Goal: Task Accomplishment & Management: Manage account settings

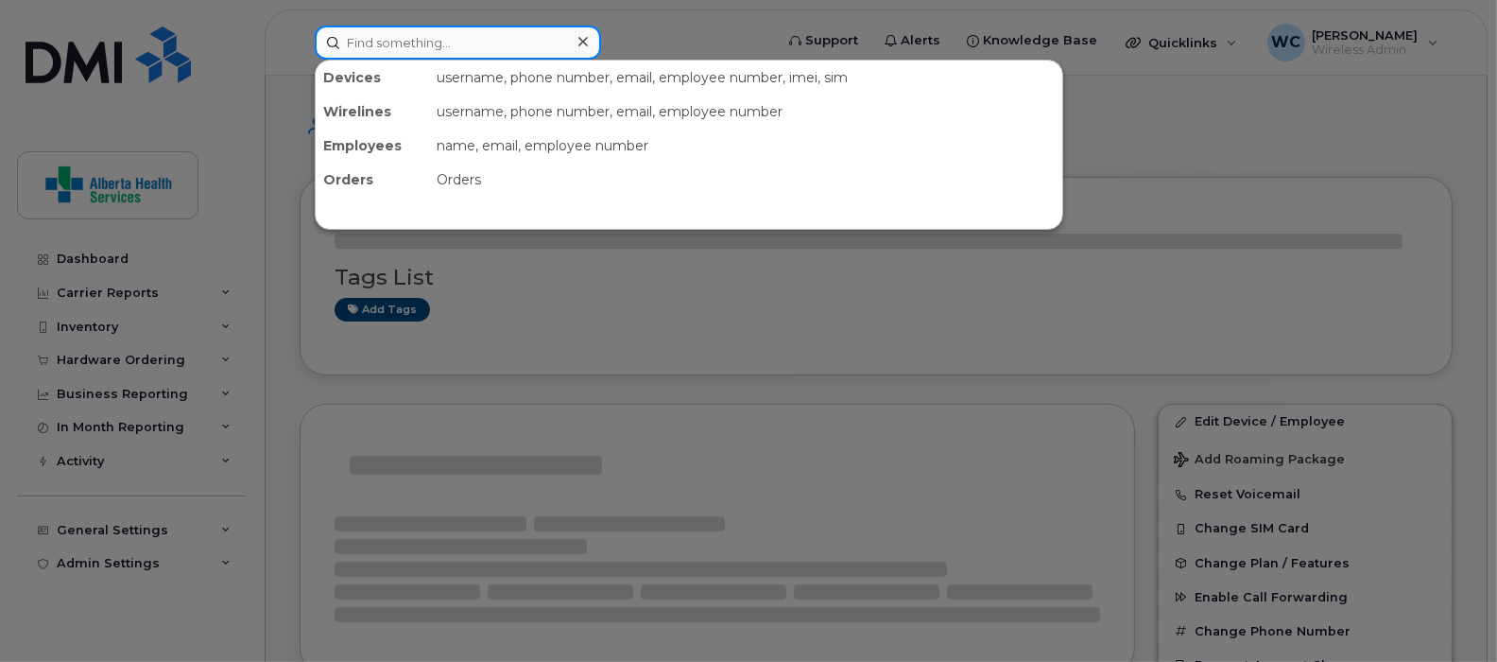
drag, startPoint x: 527, startPoint y: 51, endPoint x: 516, endPoint y: 49, distance: 11.5
click at [525, 48] on input at bounding box center [458, 43] width 286 height 34
paste input "[PHONE_NUMBER]"
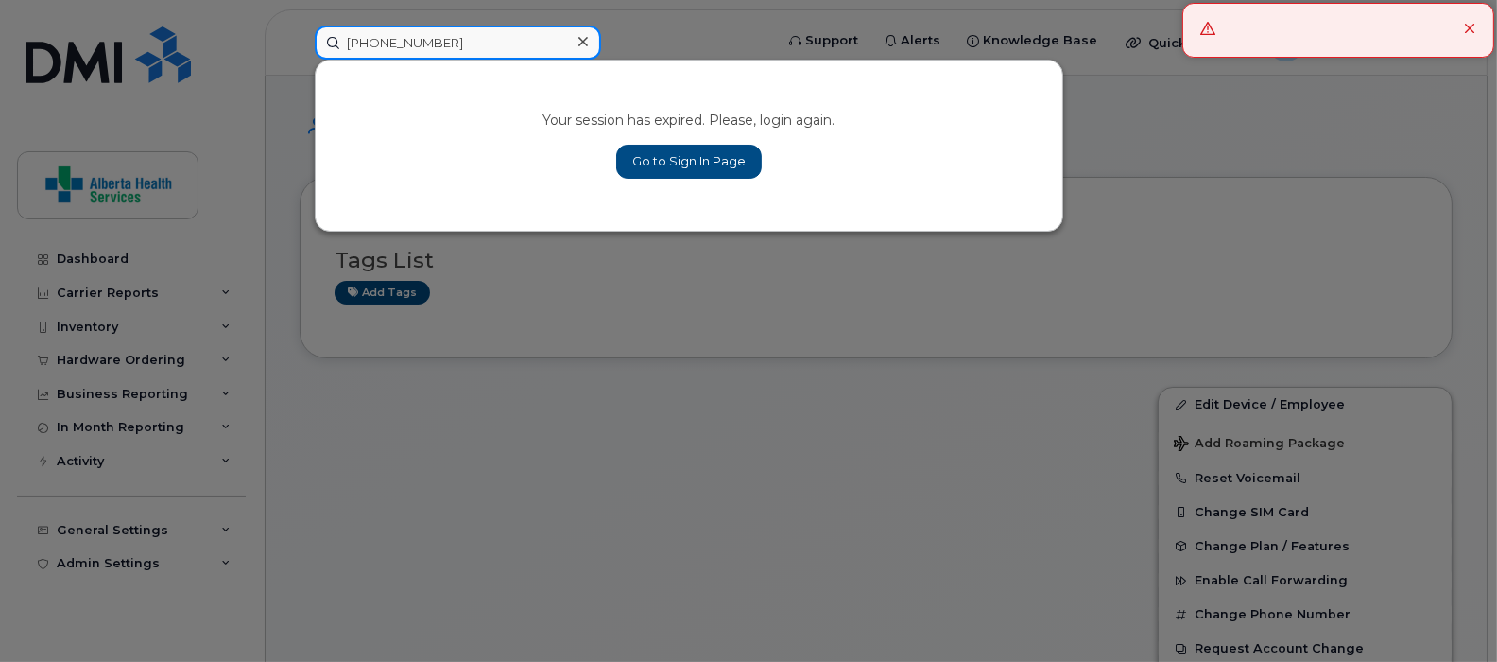
type input "[PHONE_NUMBER]"
click at [671, 165] on link "Go to Sign In Page" at bounding box center [689, 162] width 146 height 34
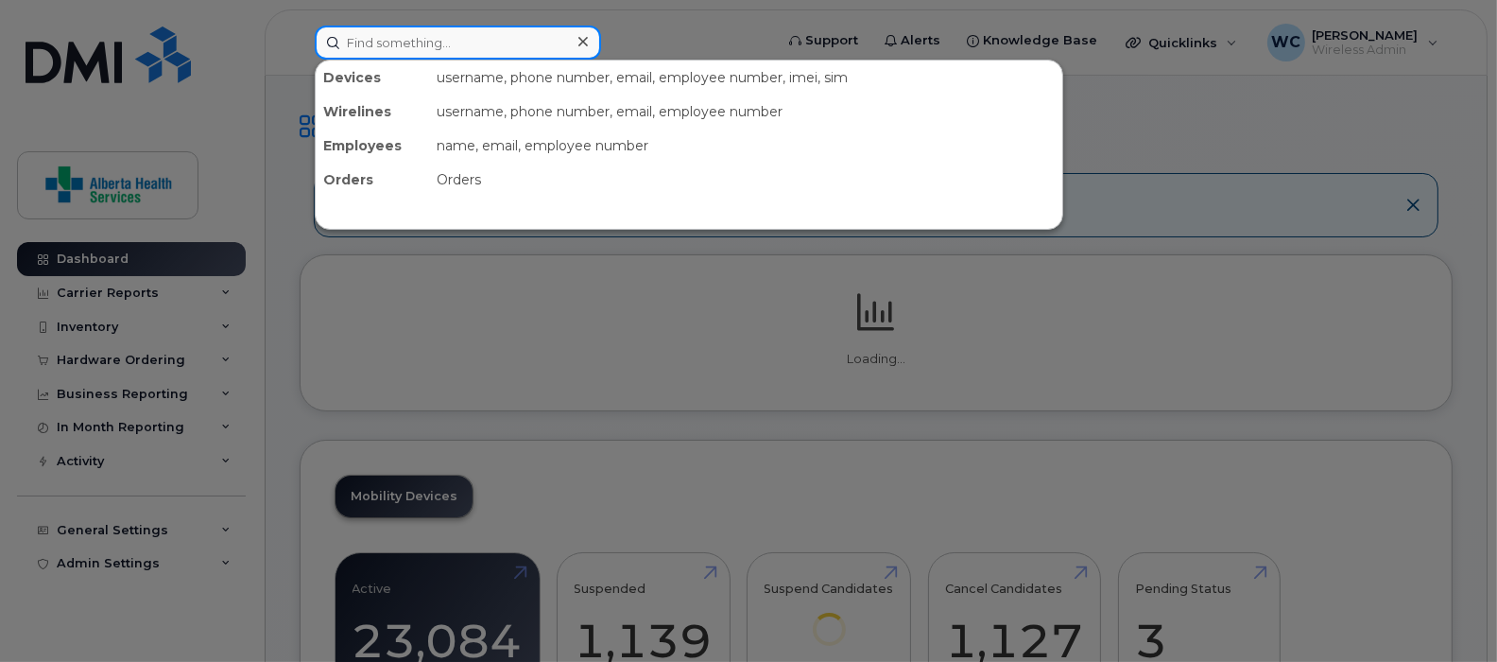
click at [518, 44] on input at bounding box center [458, 43] width 286 height 34
paste input "780-614-8154"
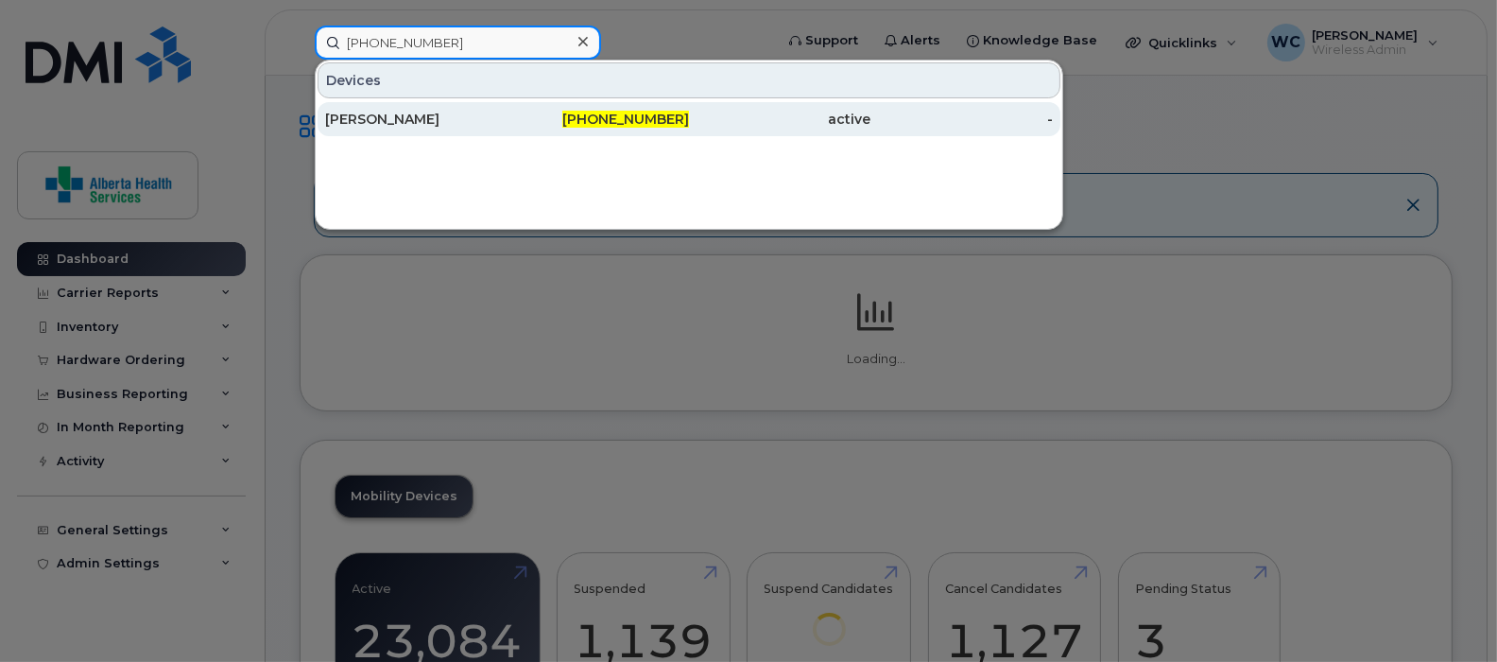
type input "780-614-8154"
click at [544, 118] on div "780-614-8154" at bounding box center [599, 119] width 182 height 19
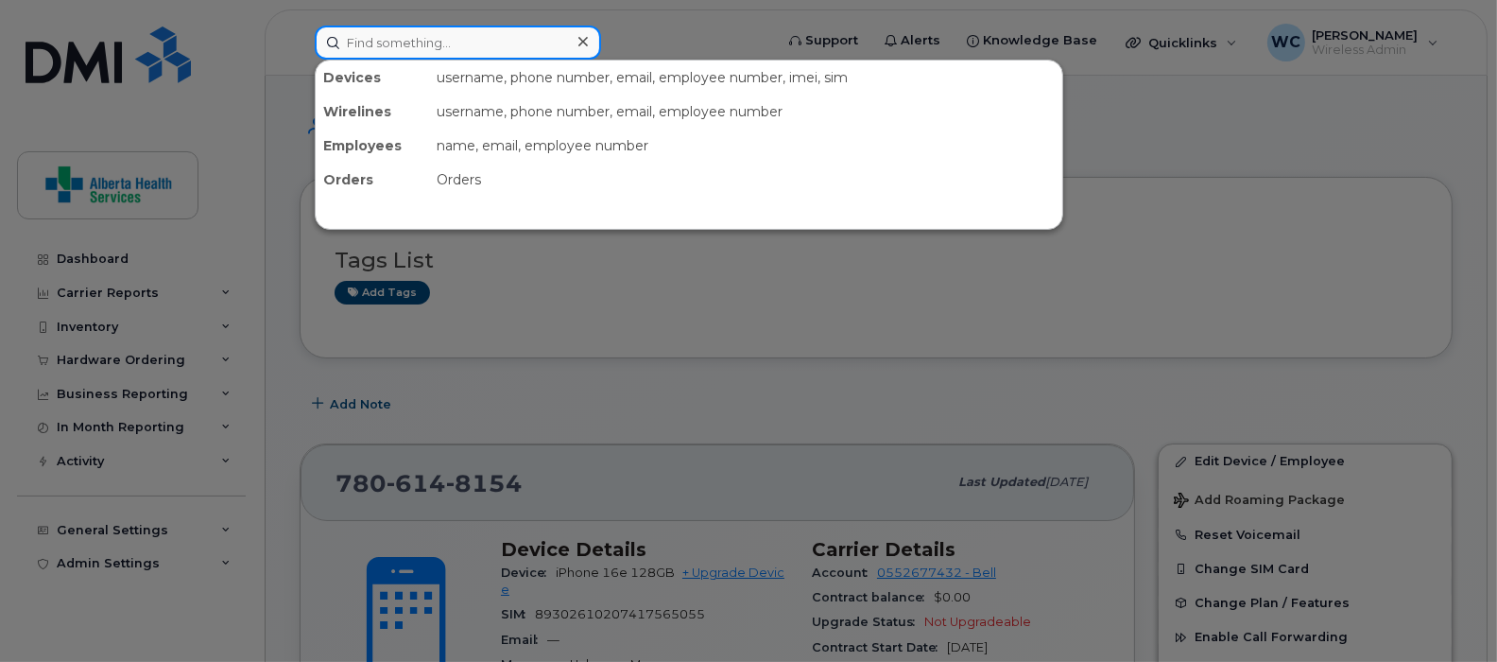
click at [411, 38] on input at bounding box center [458, 43] width 286 height 34
paste input "CR49QD64X9"
type input "CR49QD64X9"
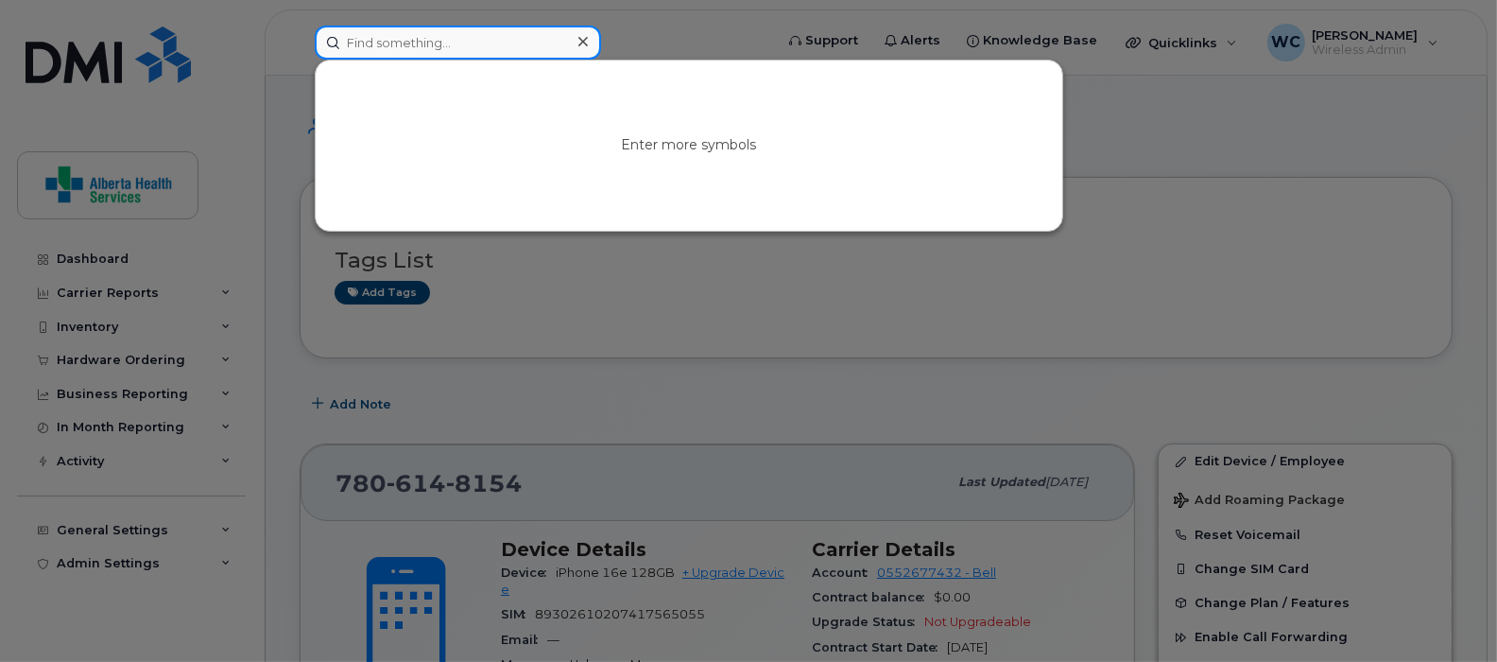
paste input "(780) 518-3653"
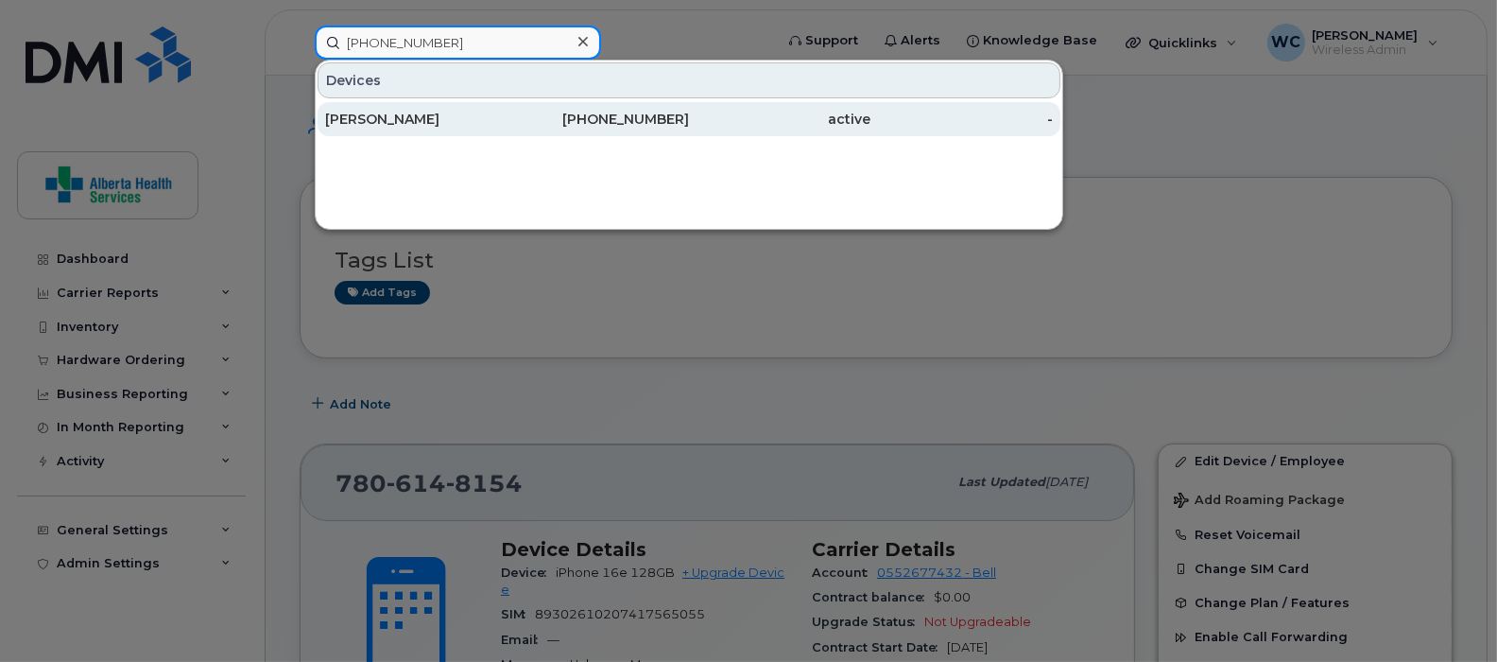
type input "(780) 518-3653"
click at [504, 116] on div "Cesar Hidalgo" at bounding box center [416, 119] width 182 height 19
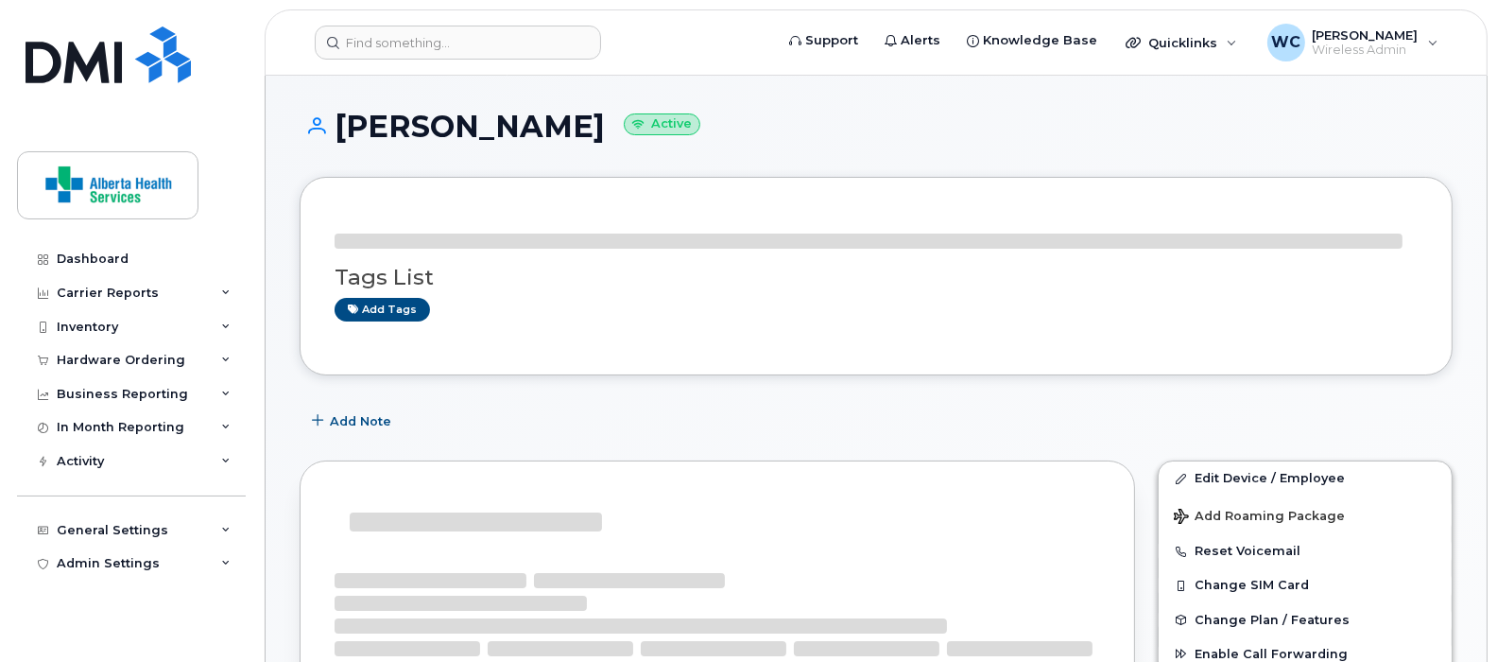
scroll to position [354, 0]
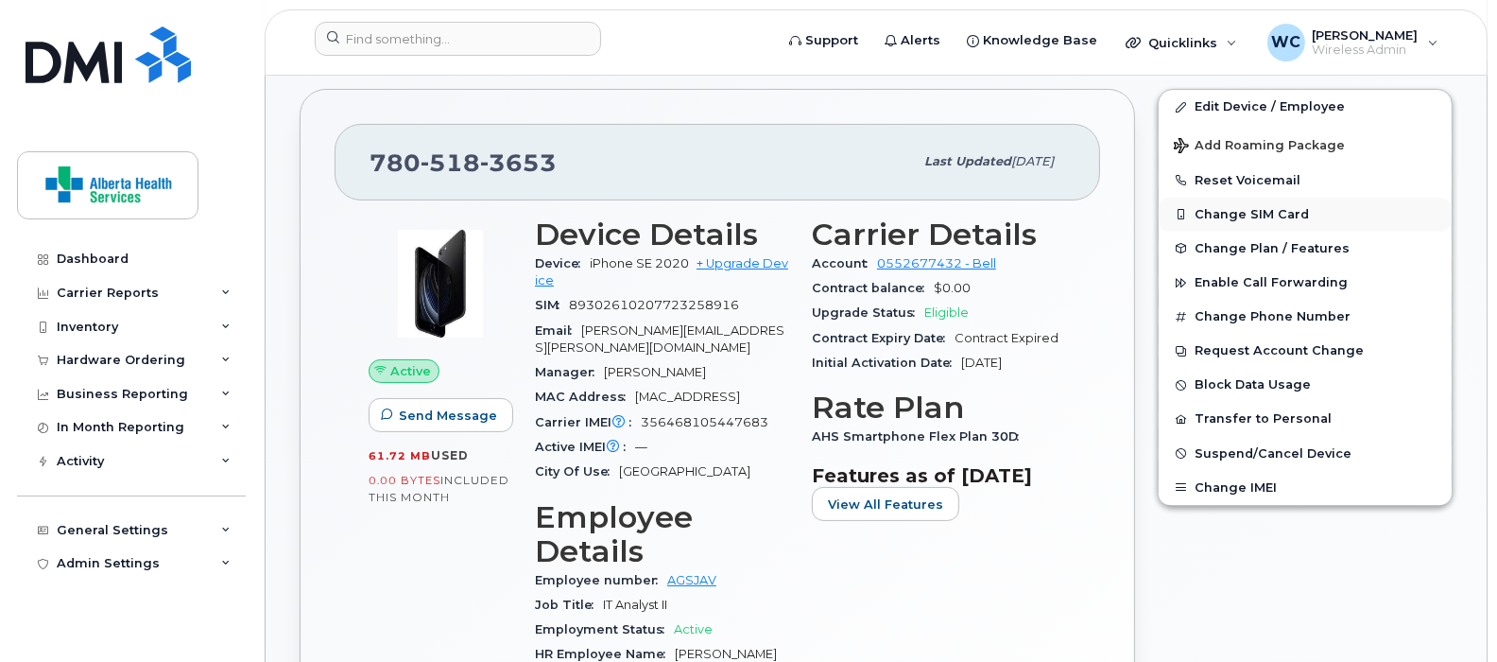
click at [1249, 215] on button "Change SIM Card" at bounding box center [1305, 215] width 293 height 34
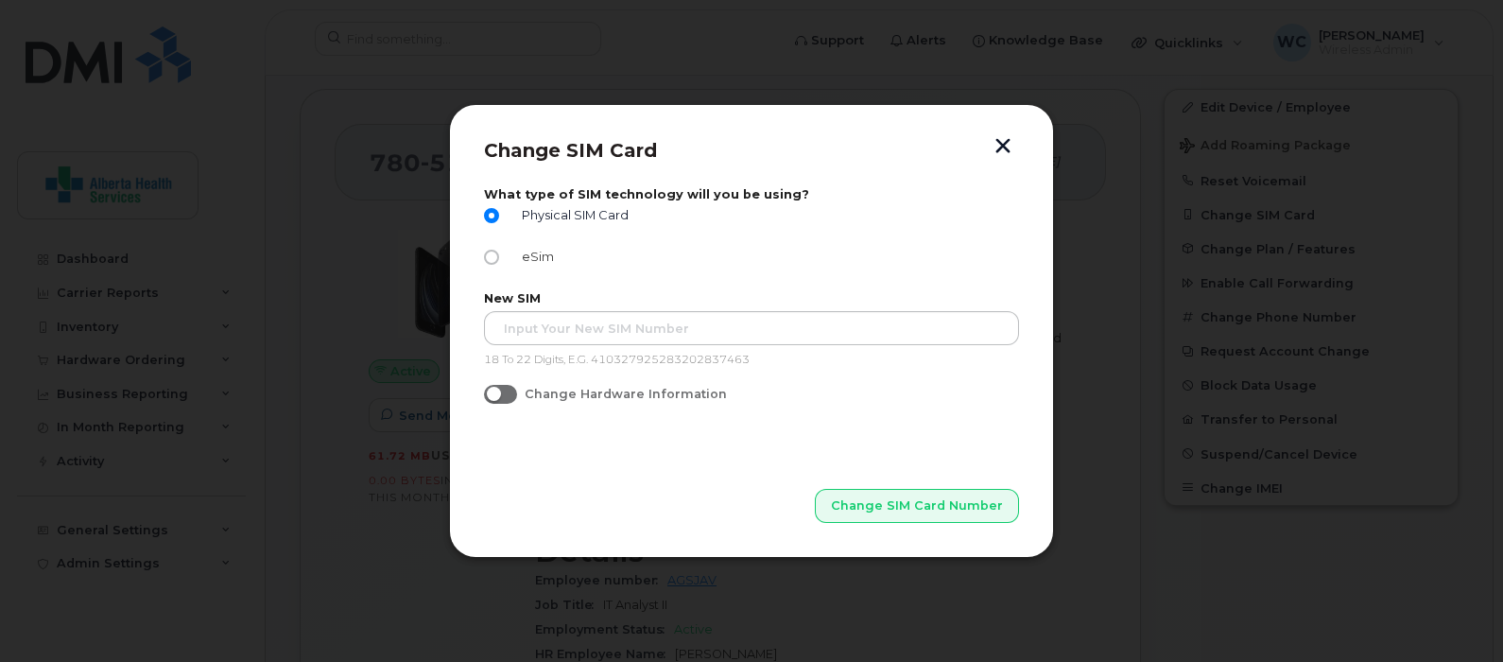
click at [515, 261] on span "eSim" at bounding box center [534, 257] width 40 height 14
click at [499, 261] on input "eSim" at bounding box center [491, 257] width 15 height 15
radio input "true"
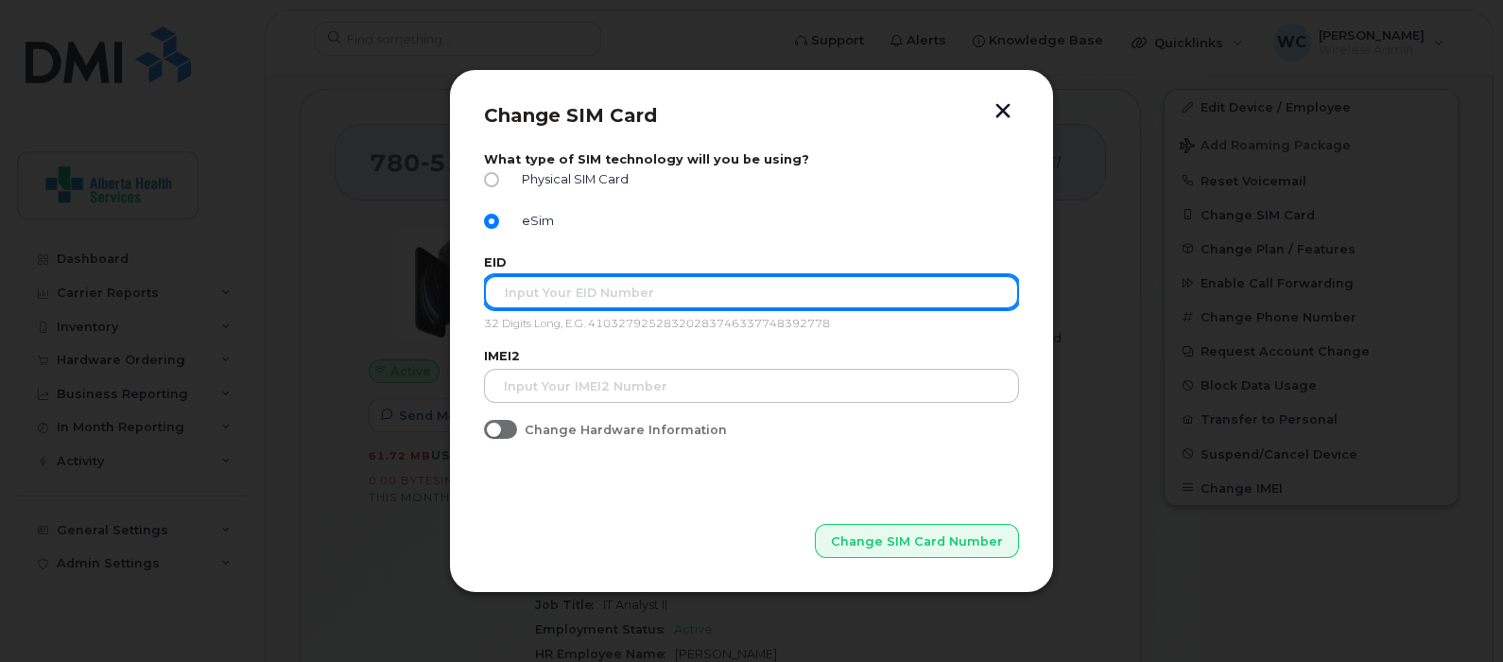
click at [534, 291] on input "text" at bounding box center [751, 292] width 535 height 34
paste input "89049032007008882600200520610068"
type input "89049032007008882600200520610068"
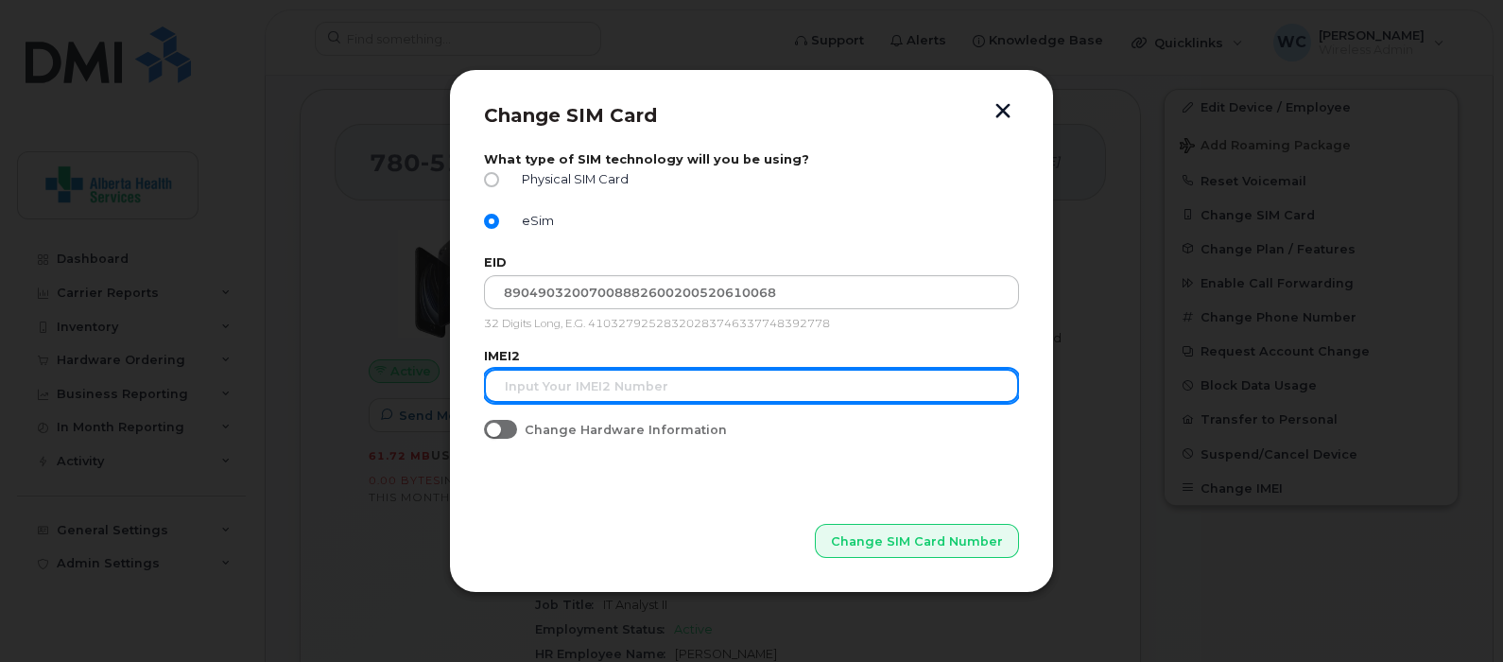
click at [572, 387] on input "text" at bounding box center [751, 386] width 535 height 34
paste input "[TECHNICAL_ID]"
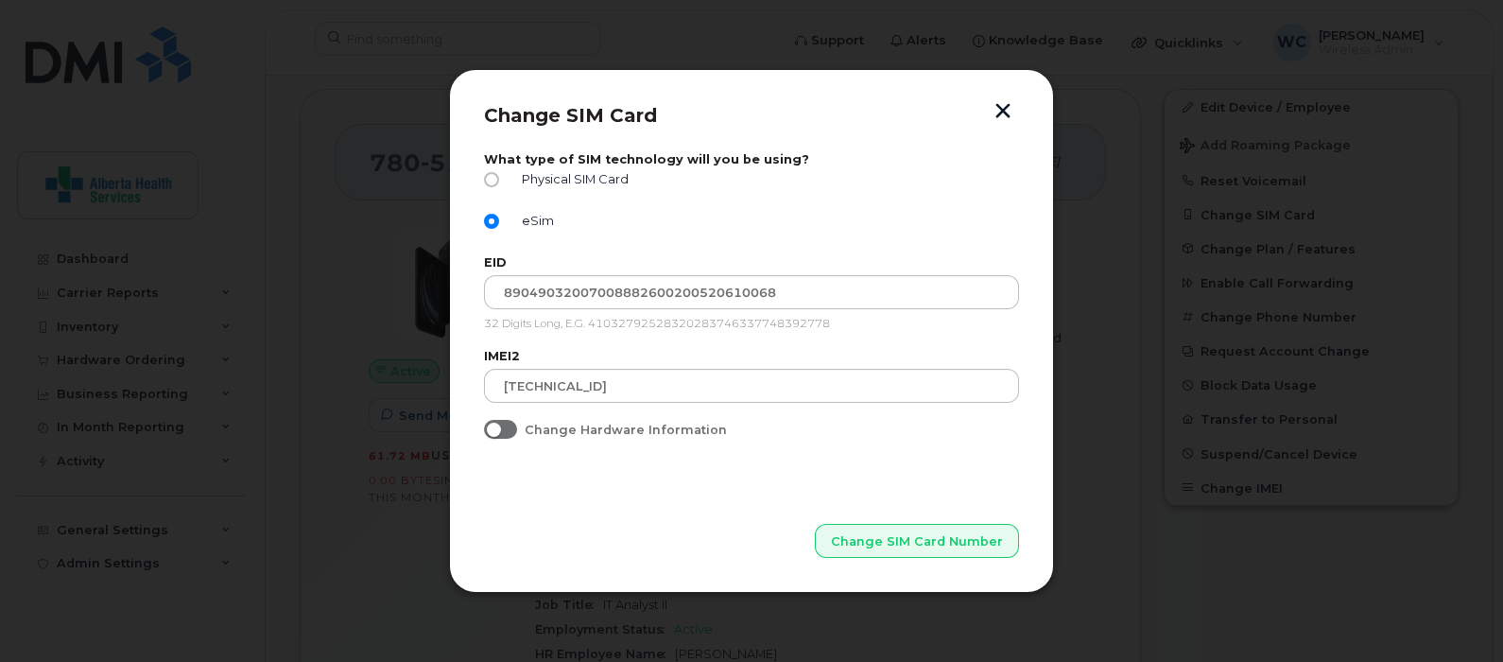
click at [596, 499] on p "Change SIM Card Number" at bounding box center [751, 510] width 535 height 95
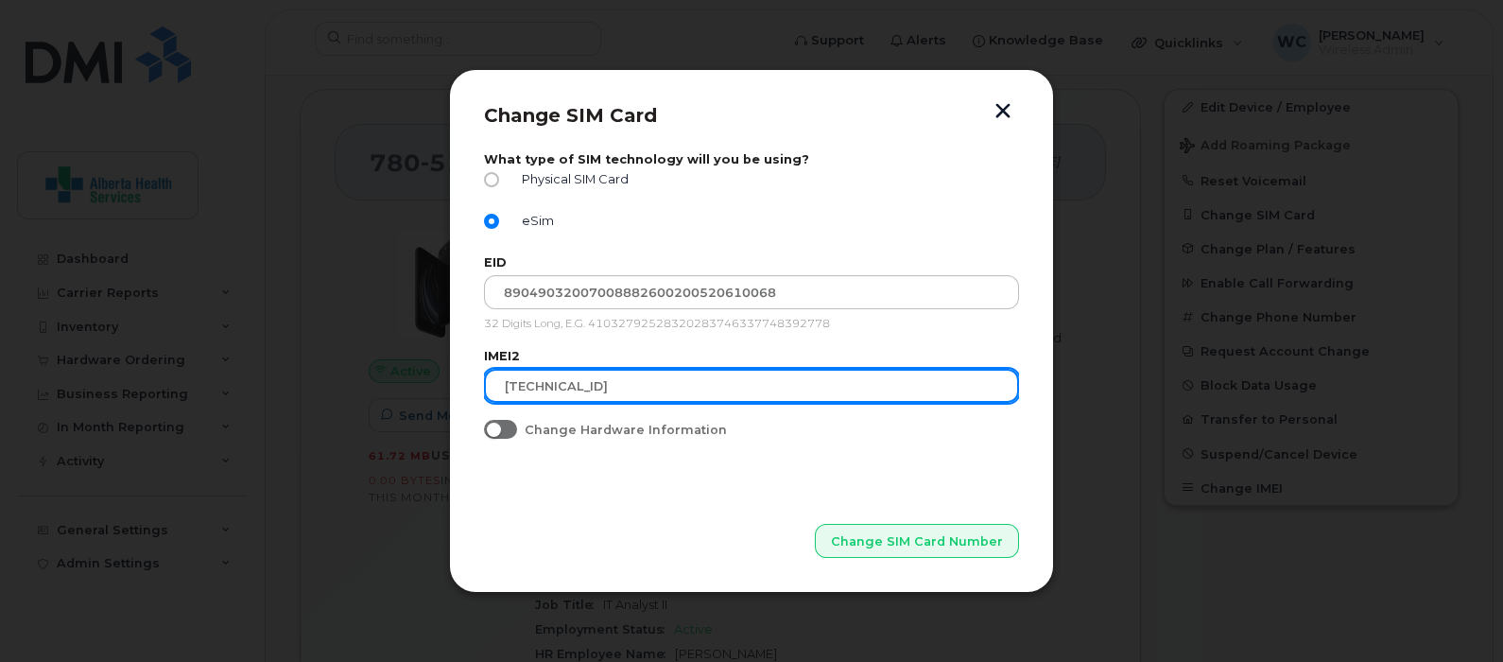
click at [522, 371] on input "[TECHNICAL_ID]" at bounding box center [751, 386] width 535 height 34
click at [574, 384] on input "[TECHNICAL_ID]" at bounding box center [751, 386] width 535 height 34
click at [624, 388] on input "35276482005867 0" at bounding box center [751, 386] width 535 height 34
type input "352764820058670"
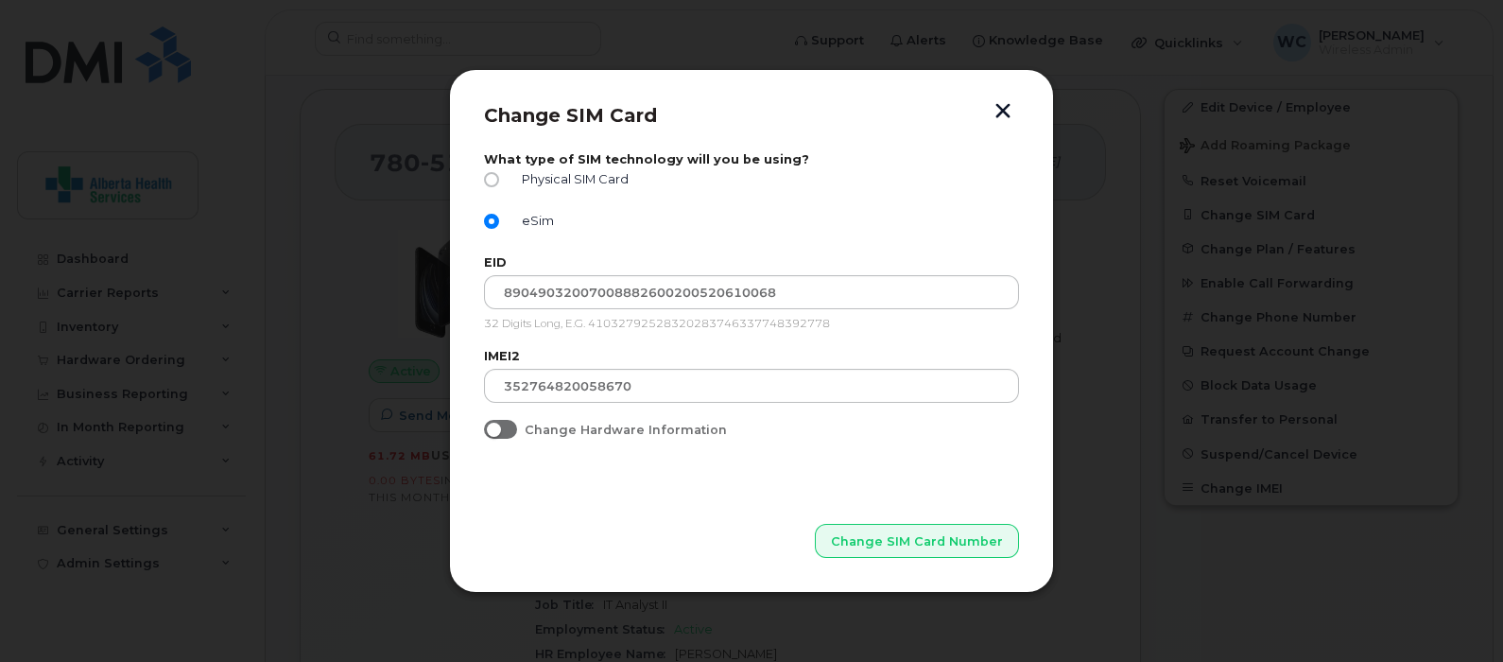
click at [696, 523] on p "Change SIM Card Number" at bounding box center [751, 510] width 535 height 95
click at [656, 315] on div "EID 89049032007008882600200520610068 32 Digits Long, E.G. 410327925283202837463…" at bounding box center [751, 293] width 535 height 77
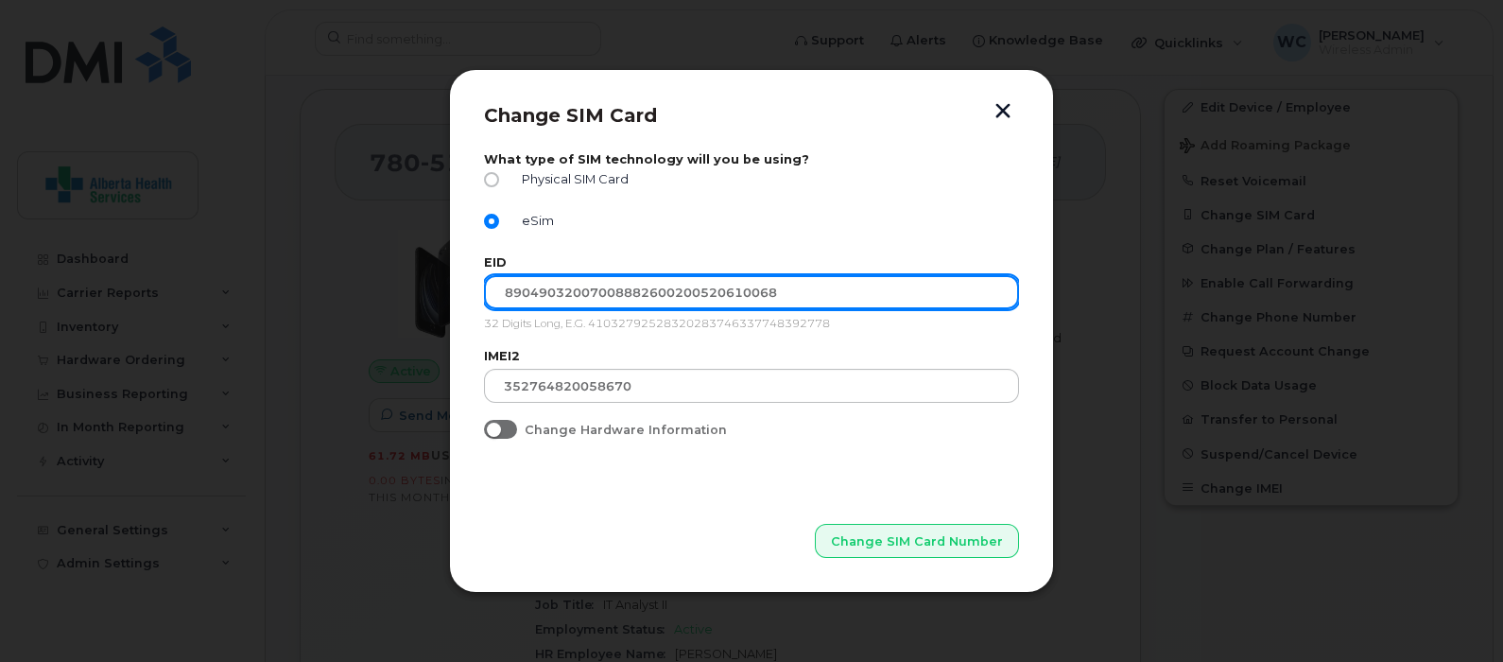
click at [661, 291] on input "89049032007008882600200520610068" at bounding box center [751, 292] width 535 height 34
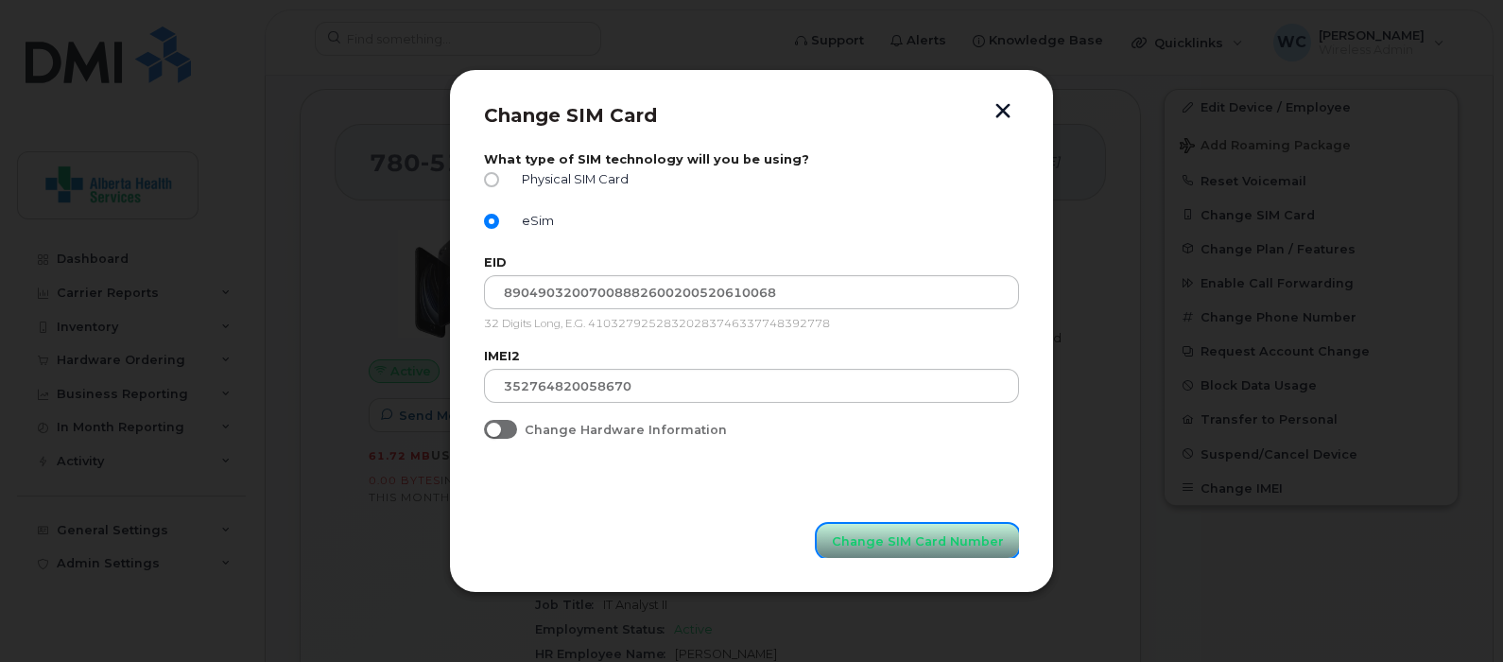
click at [891, 542] on span "Change SIM Card Number" at bounding box center [918, 541] width 172 height 18
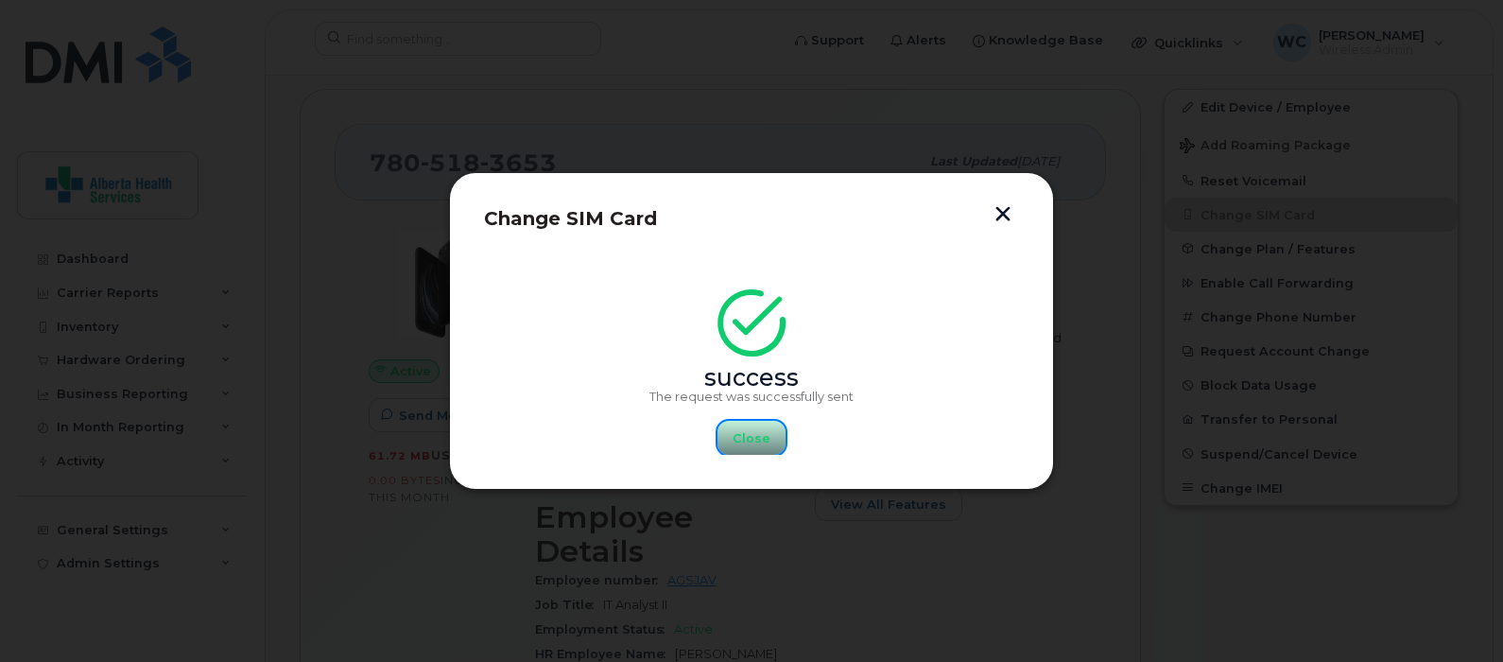
click at [761, 443] on span "Close" at bounding box center [752, 438] width 38 height 18
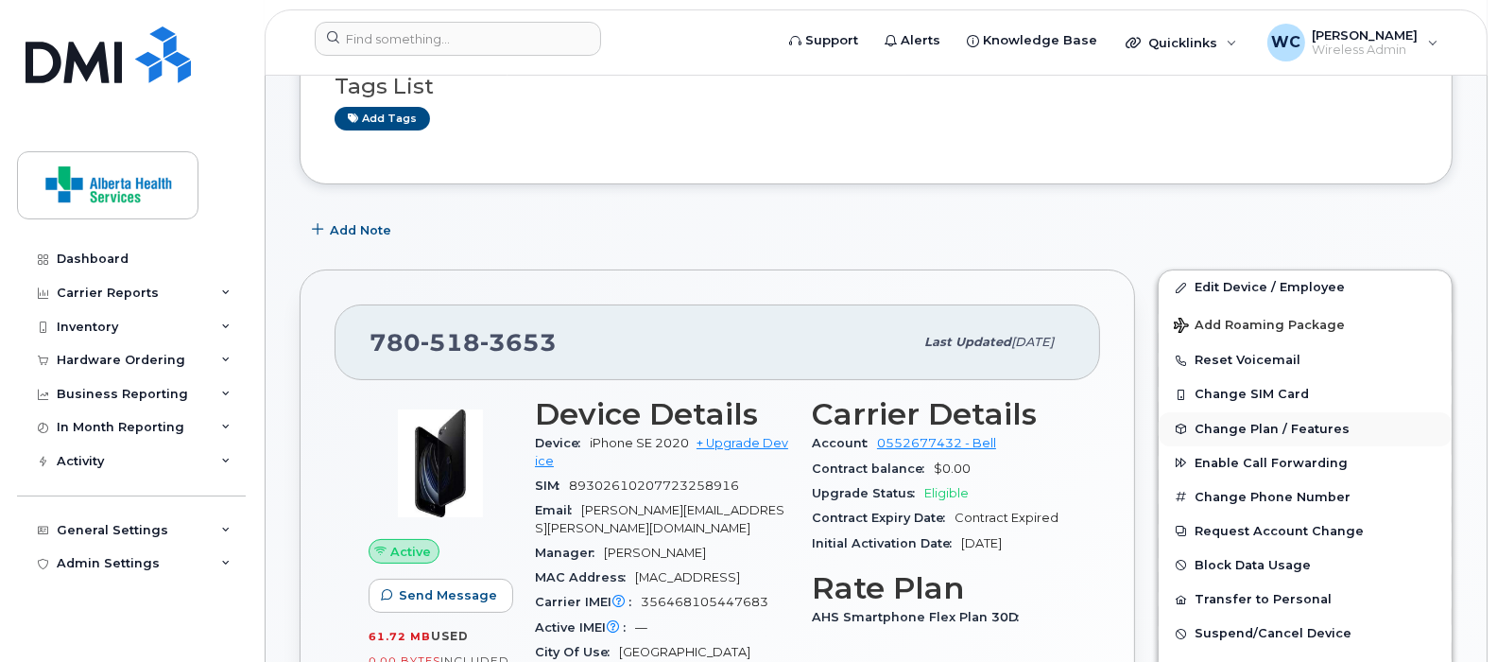
scroll to position [354, 0]
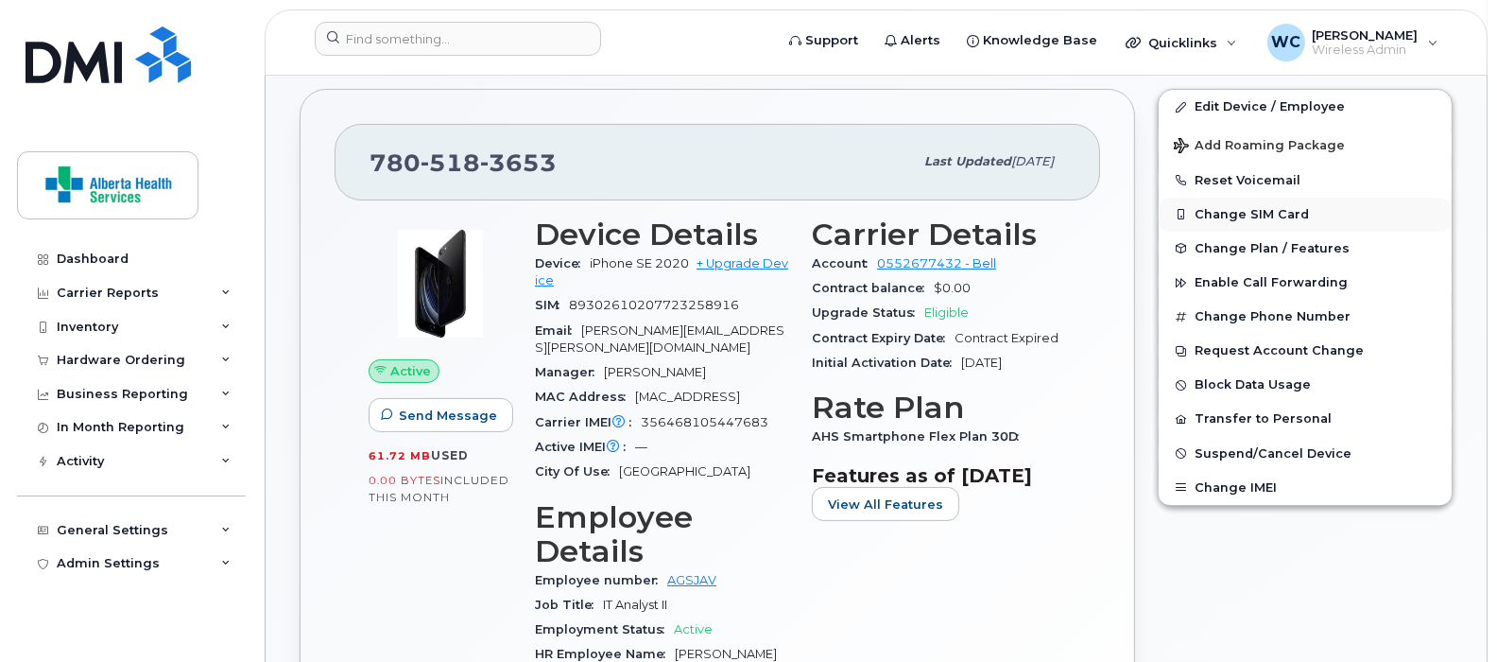
click at [1253, 214] on button "Change SIM Card" at bounding box center [1305, 215] width 293 height 34
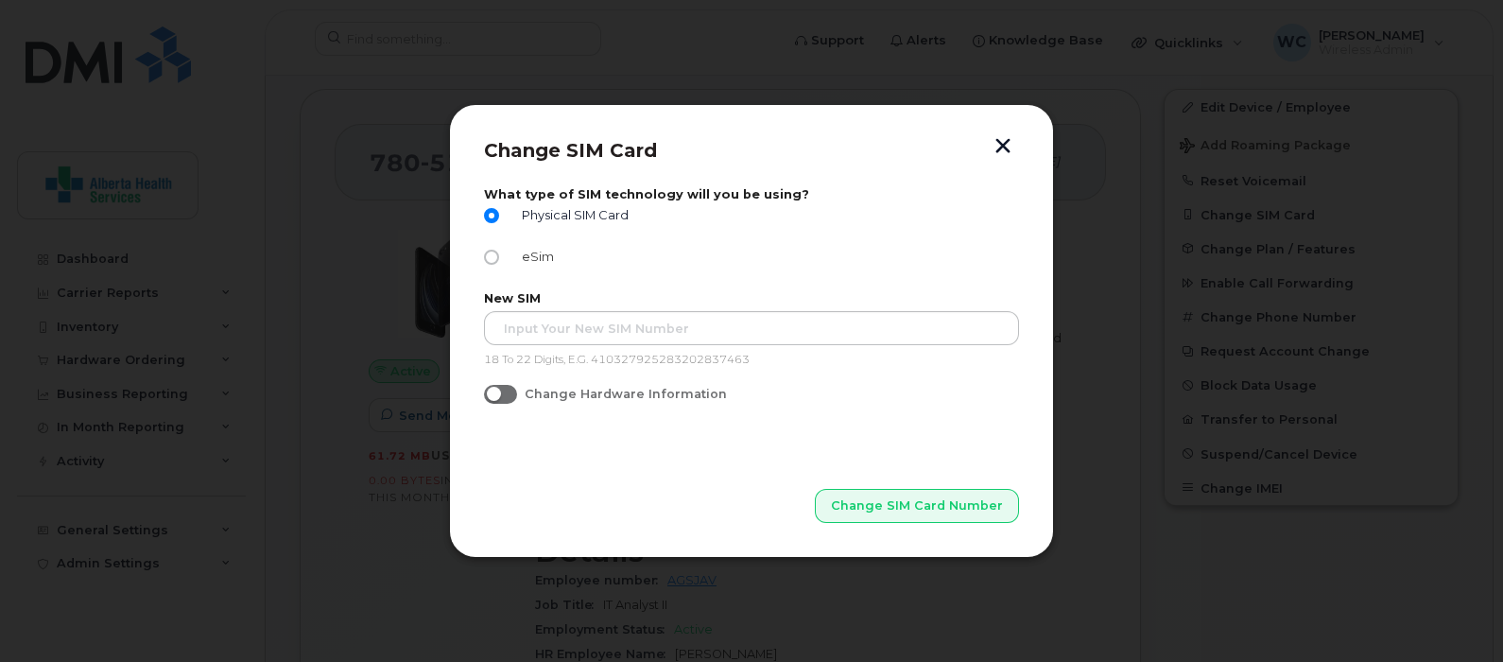
click at [492, 256] on input "eSim" at bounding box center [491, 257] width 15 height 15
radio input "true"
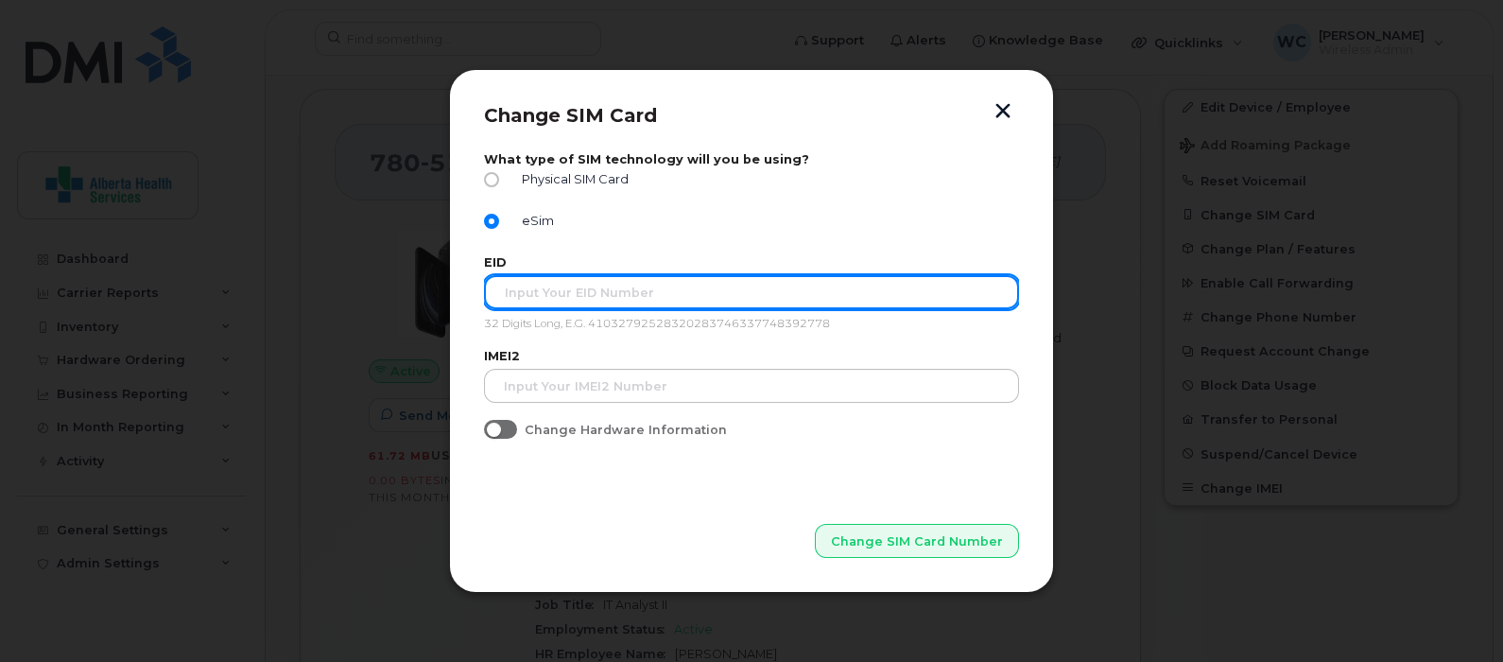
click at [534, 299] on input "text" at bounding box center [751, 292] width 535 height 34
paste input "89049032007008882600200520610068"
click at [503, 291] on input "89049032007008882600200520610068" at bounding box center [751, 292] width 535 height 34
click at [831, 292] on input "89049032007008882600200520610068" at bounding box center [751, 292] width 535 height 34
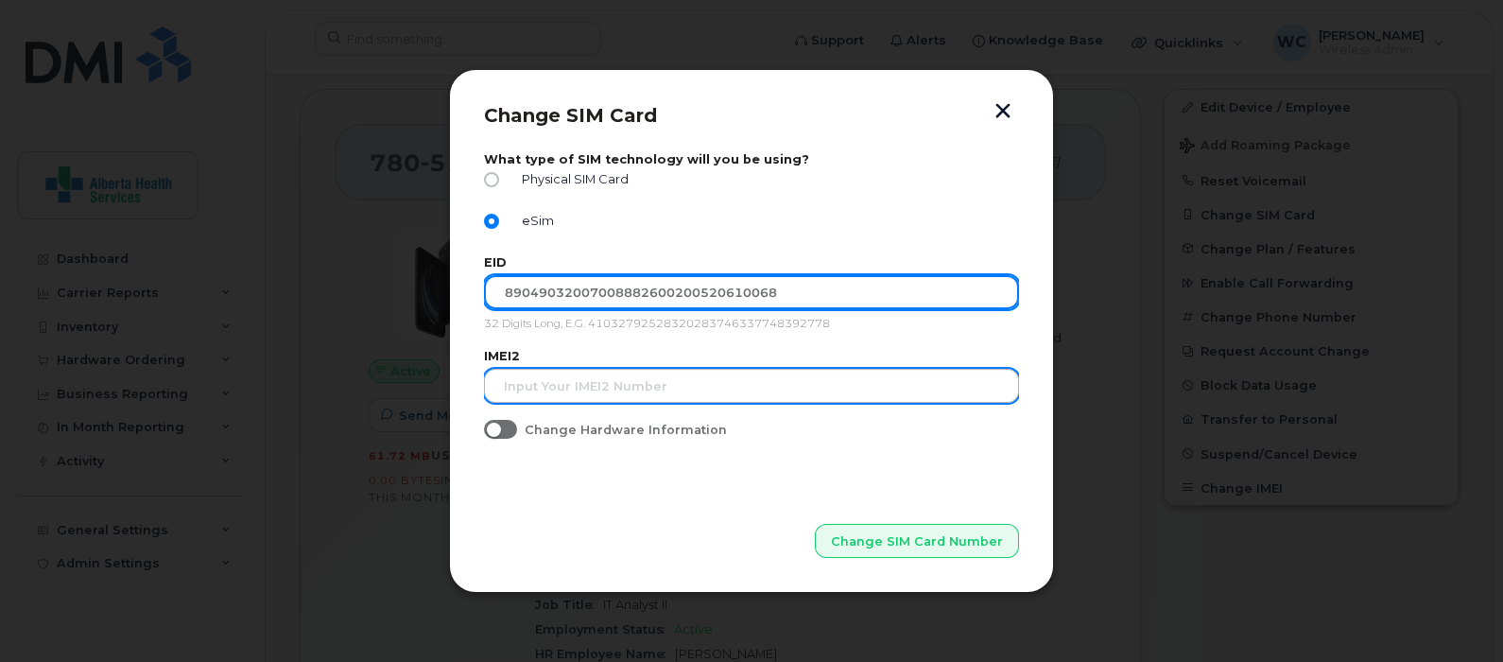
type input "89049032007008882600200520610068"
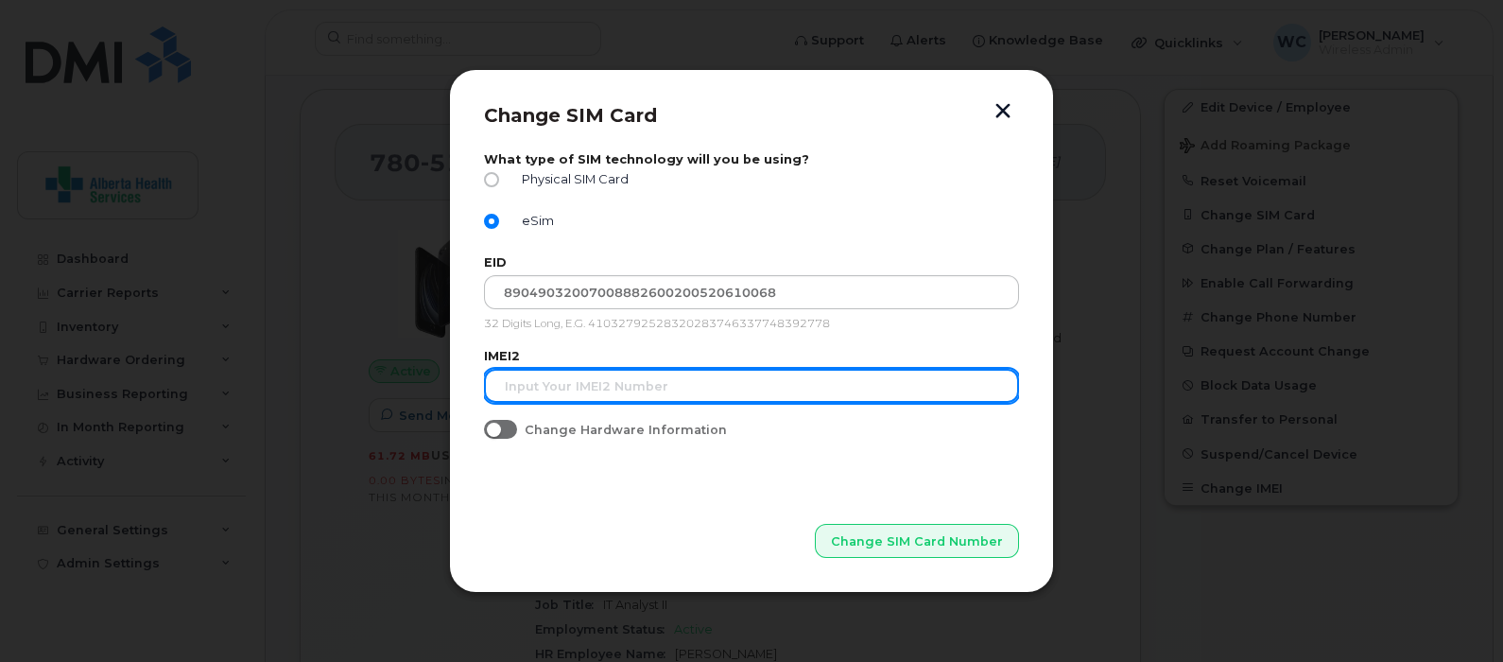
click at [688, 388] on input "text" at bounding box center [751, 386] width 535 height 34
paste input "352764820058670"
type input "352764820058670"
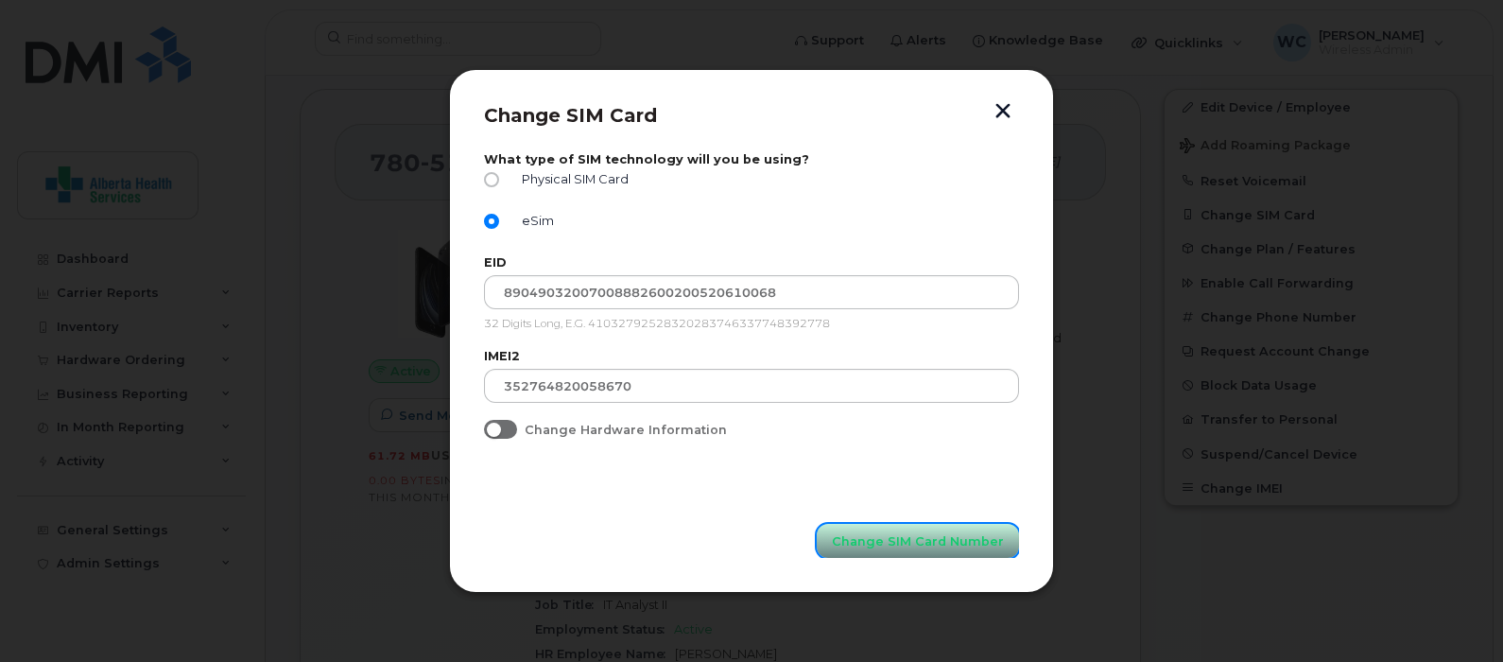
click at [890, 544] on span "Change SIM Card Number" at bounding box center [918, 541] width 172 height 18
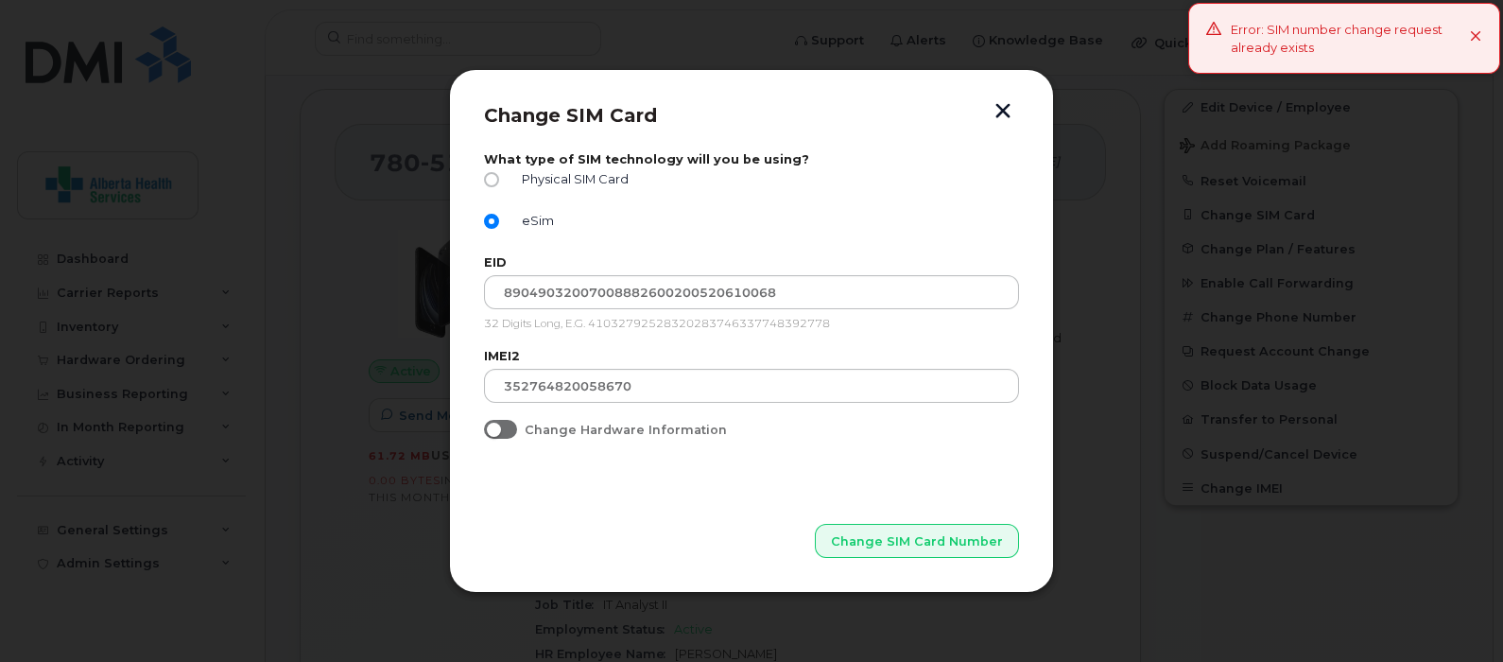
click at [1474, 36] on icon at bounding box center [1476, 37] width 12 height 12
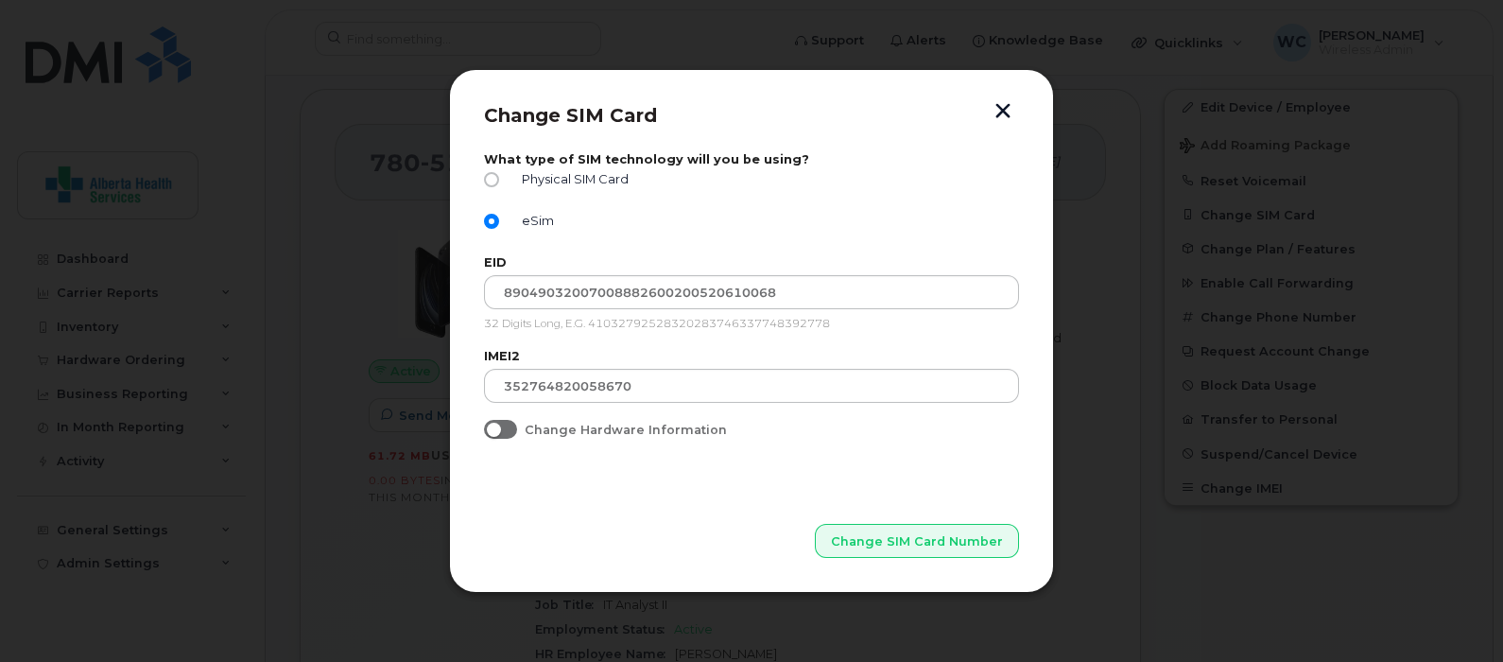
click at [1002, 109] on button "button" at bounding box center [1003, 113] width 28 height 20
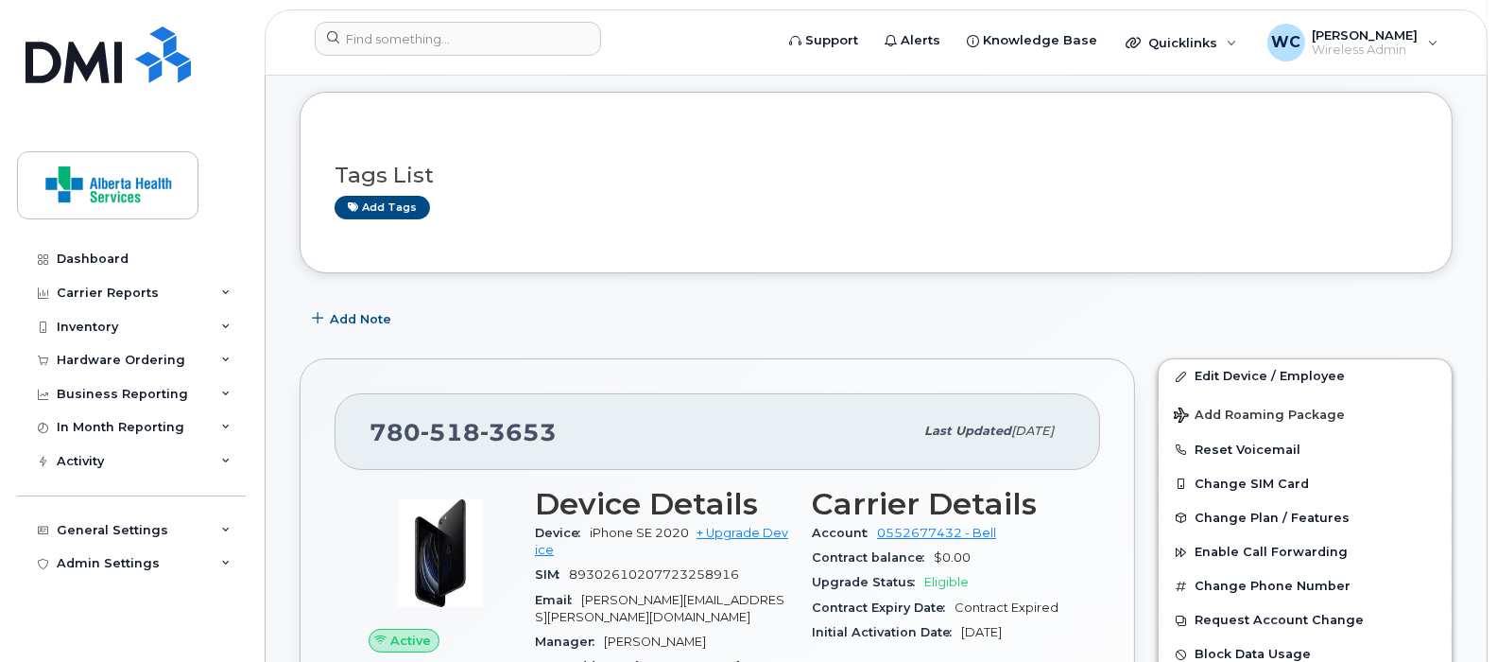
scroll to position [117, 0]
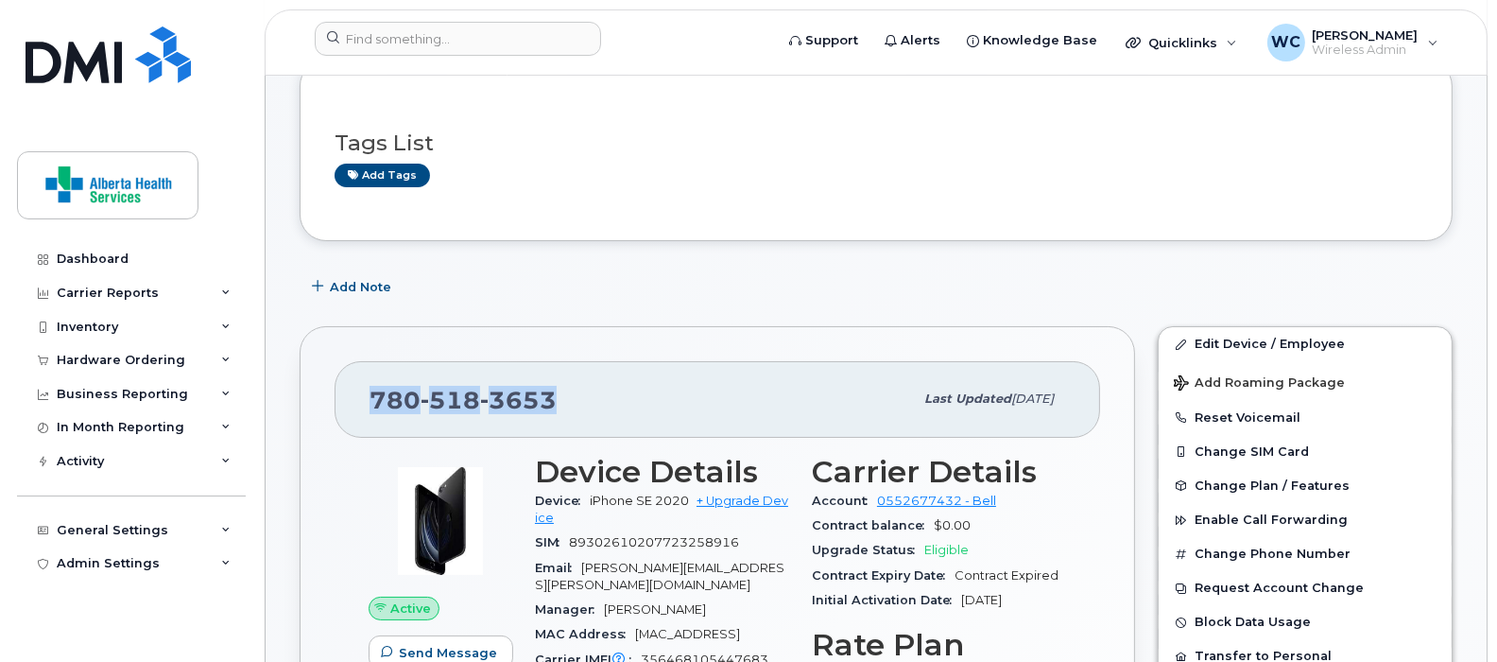
drag, startPoint x: 559, startPoint y: 400, endPoint x: 368, endPoint y: 399, distance: 191.0
click at [368, 399] on div "780 518 3653 Last updated May 28, 2025" at bounding box center [718, 399] width 766 height 76
copy span "780 518 3653"
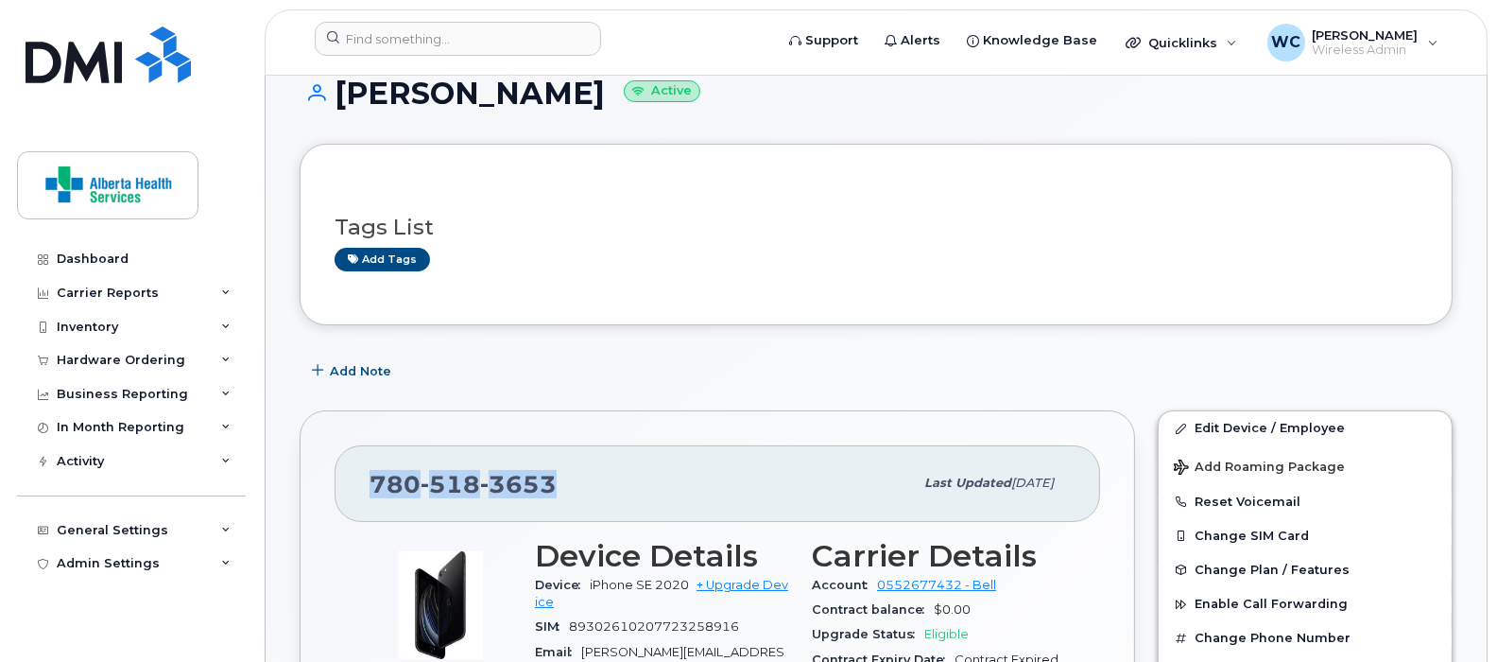
scroll to position [0, 0]
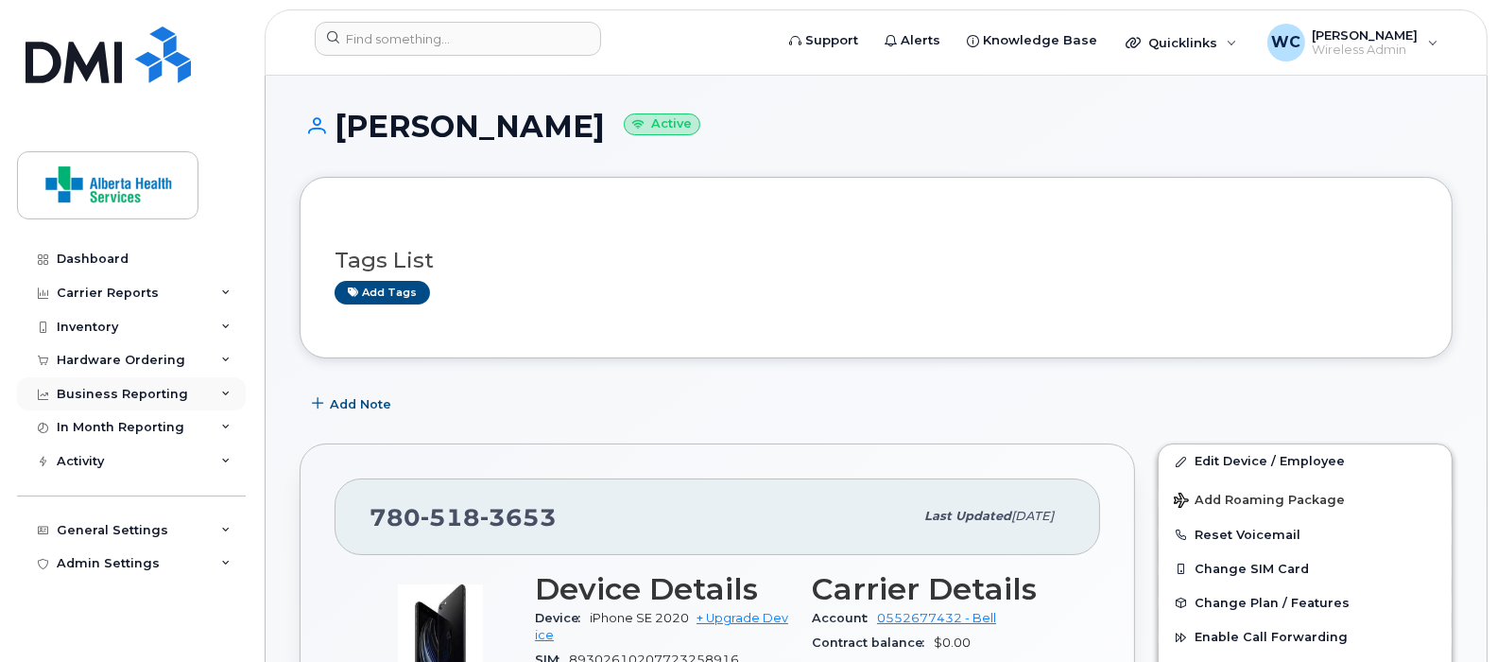
click at [221, 389] on icon at bounding box center [225, 393] width 9 height 9
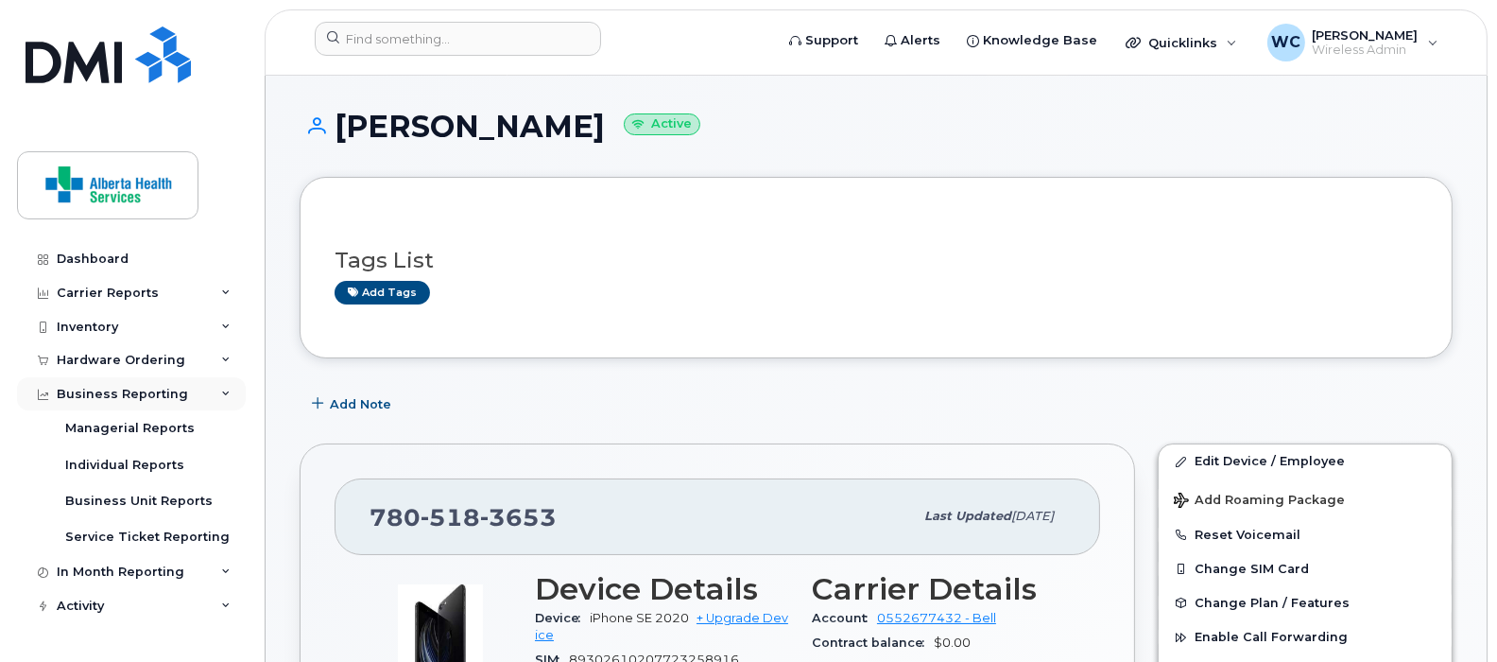
click at [221, 389] on icon at bounding box center [225, 393] width 9 height 9
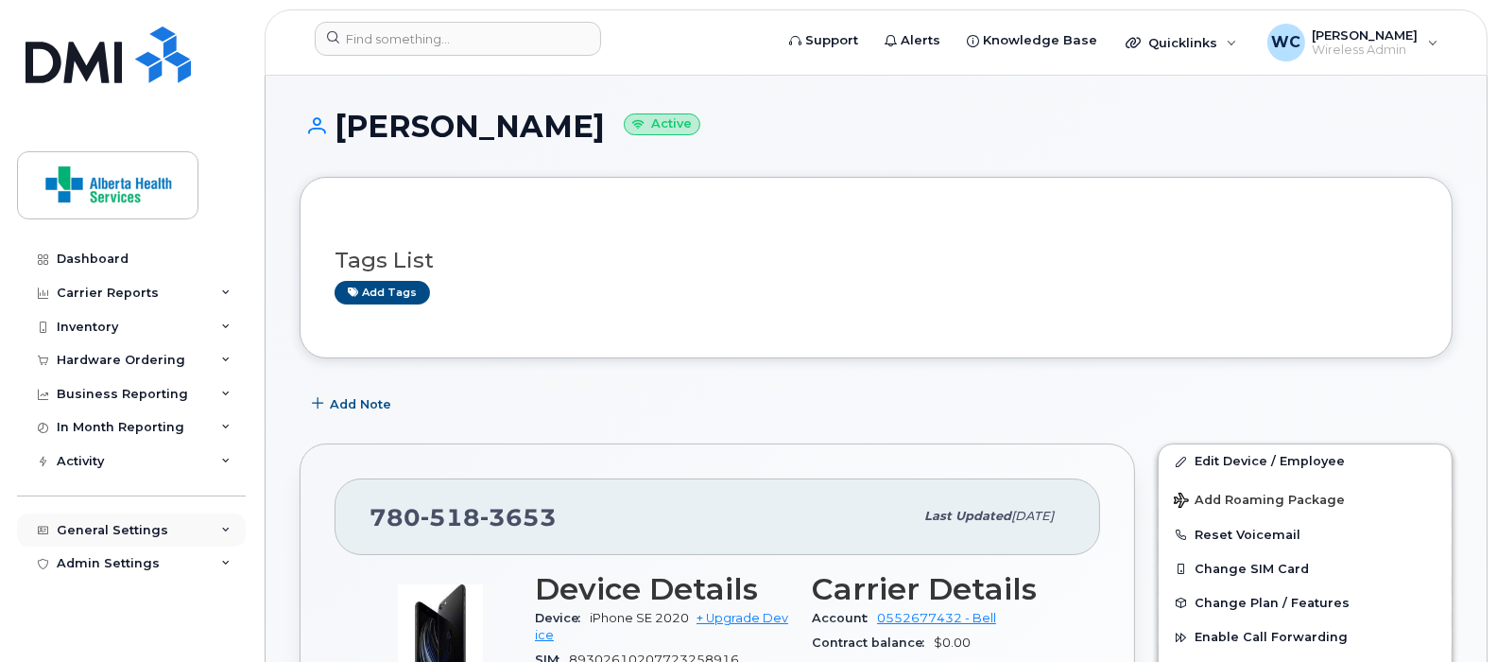
click at [222, 523] on div "General Settings" at bounding box center [131, 530] width 229 height 34
click at [221, 526] on icon at bounding box center [225, 530] width 9 height 9
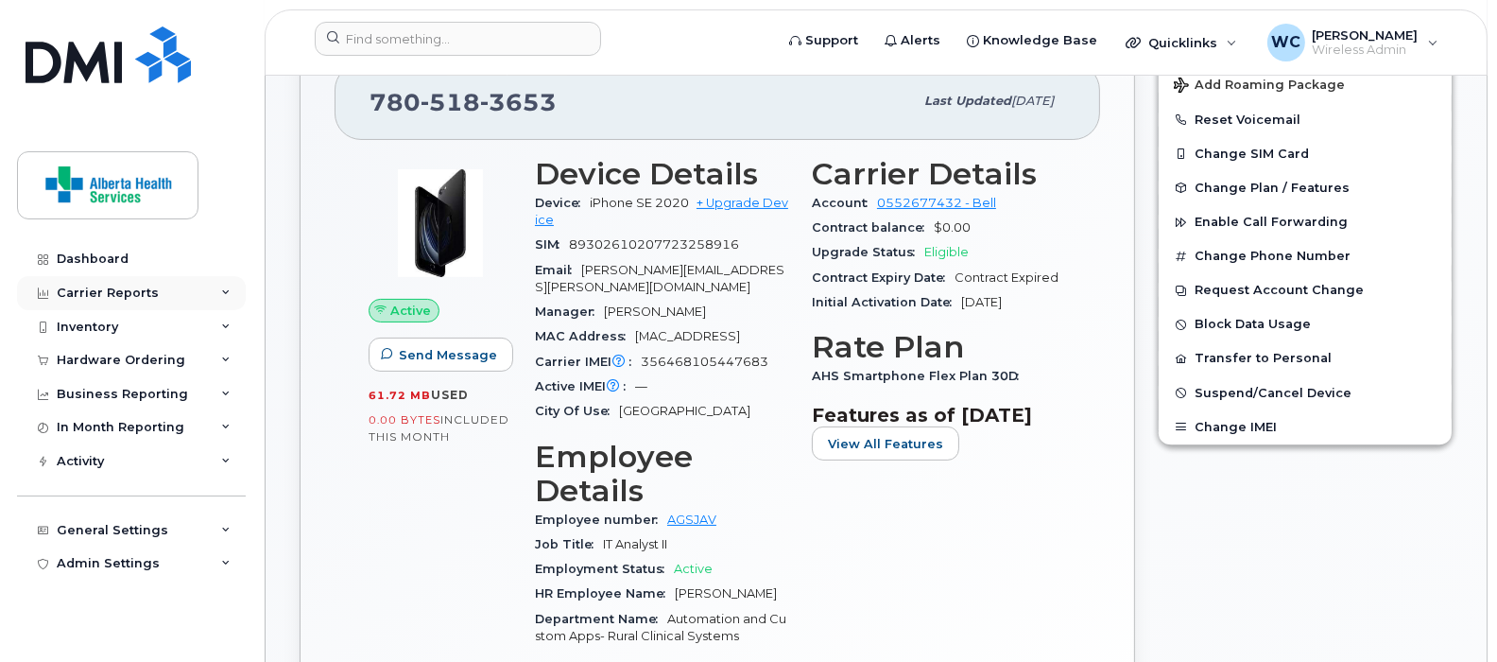
scroll to position [472, 0]
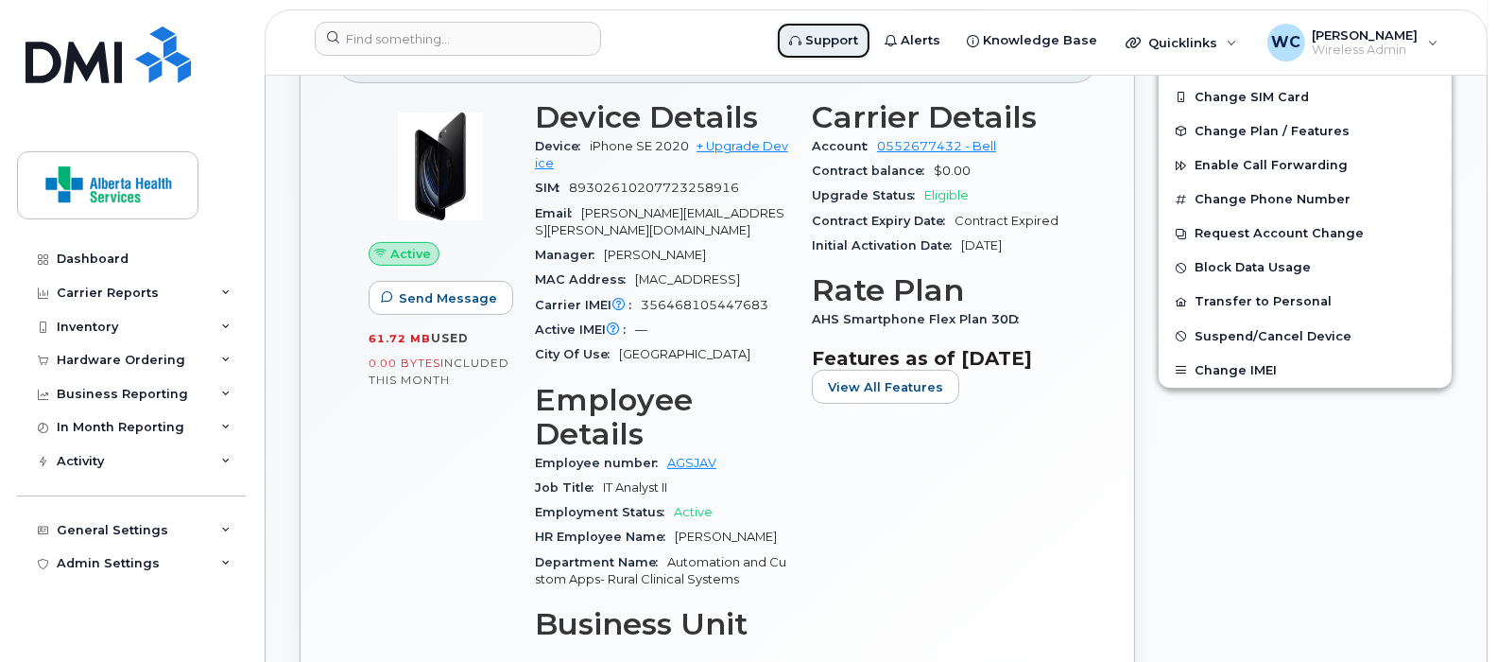
click at [858, 36] on span "Support" at bounding box center [831, 40] width 53 height 19
